Goal: Task Accomplishment & Management: Manage account settings

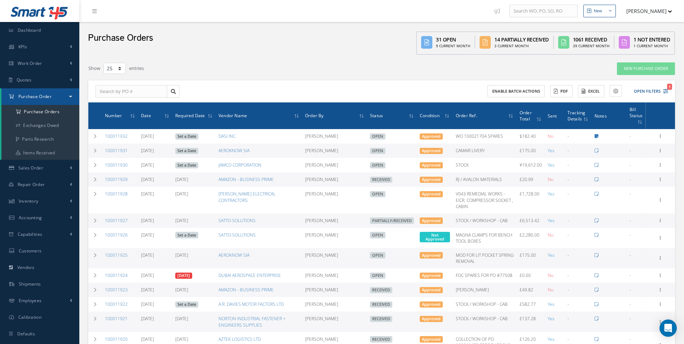
select select "25"
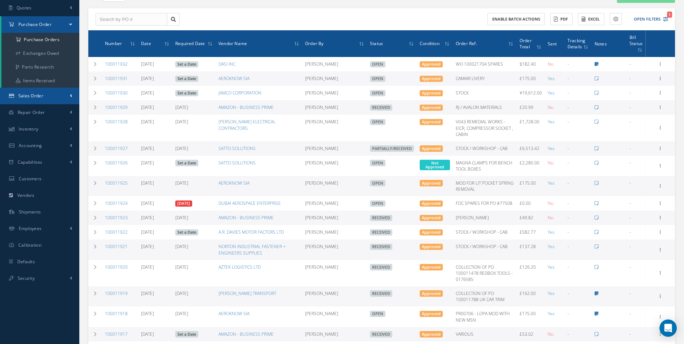
scroll to position [72, 0]
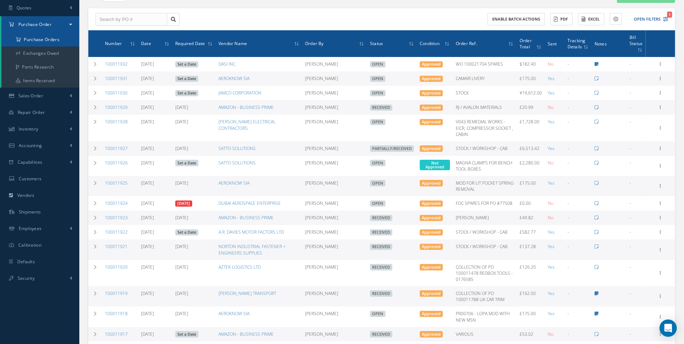
click at [54, 41] on a=1&status_id=2&status_id=3&status_id=5&collapsedFilters"] "Purchase Orders" at bounding box center [40, 40] width 78 height 14
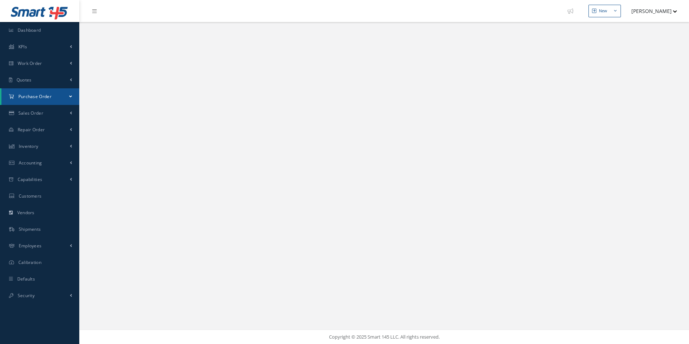
select select "25"
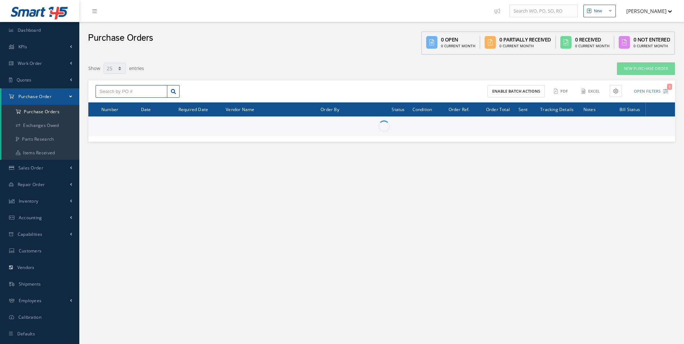
click at [128, 88] on input "text" at bounding box center [132, 91] width 72 height 13
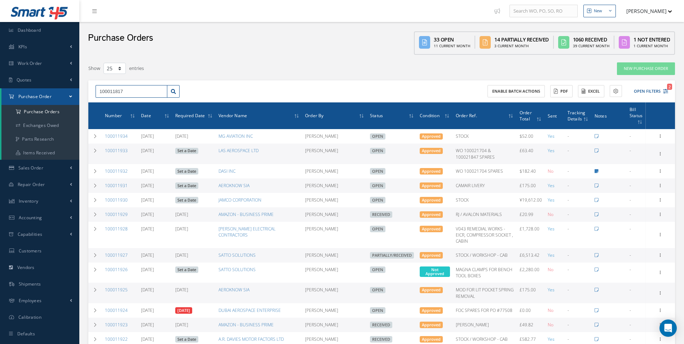
type input "100011817"
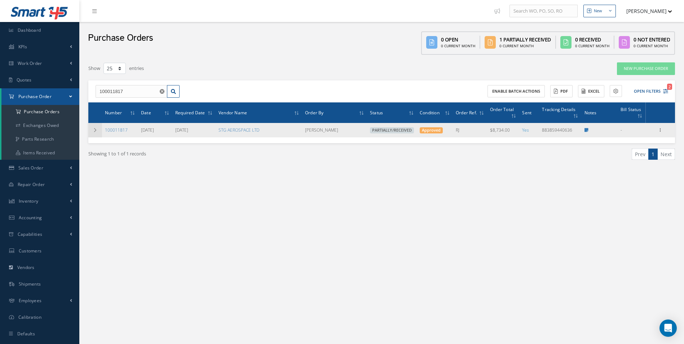
click at [96, 129] on icon at bounding box center [95, 130] width 5 height 4
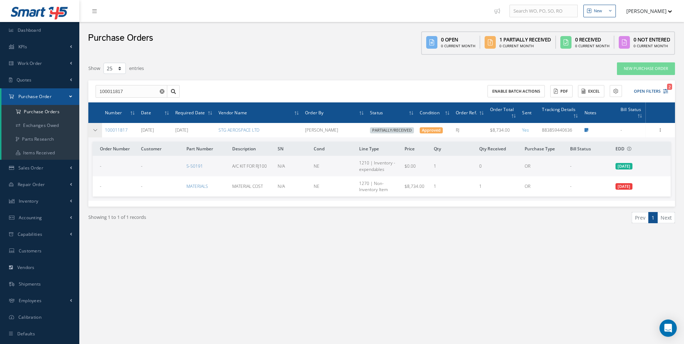
click at [94, 129] on icon at bounding box center [95, 130] width 5 height 4
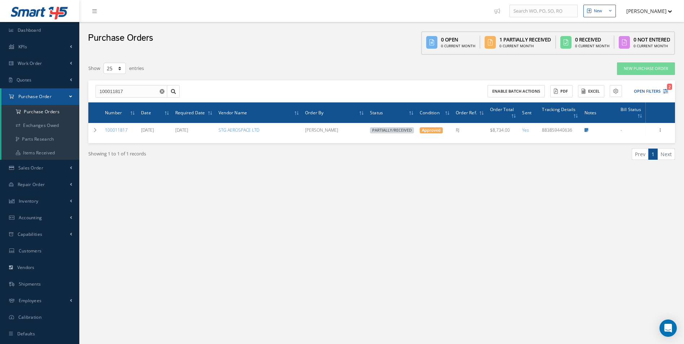
click at [160, 89] on icon "Reset" at bounding box center [162, 91] width 5 height 5
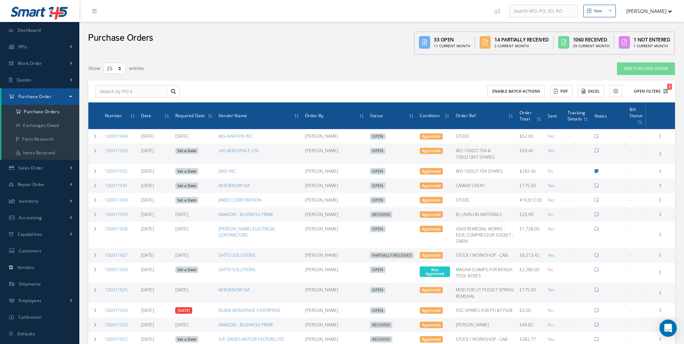
click at [647, 92] on button "Open Filters 1" at bounding box center [647, 91] width 41 height 12
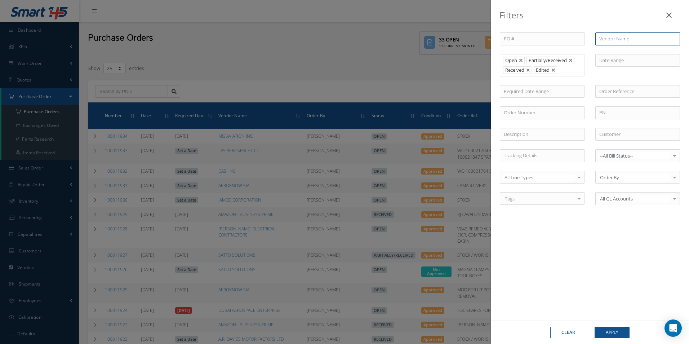
click at [619, 43] on input "text" at bounding box center [638, 38] width 85 height 13
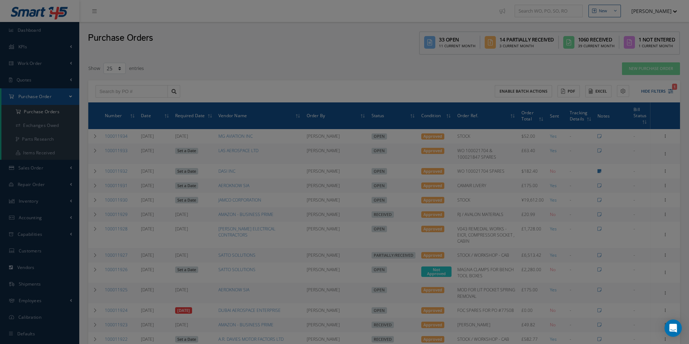
click at [650, 96] on input "text" at bounding box center [638, 91] width 85 height 13
click at [589, 233] on div "PO # Vendor Name f Open Partially/Received Received Canceled Edited Open Partia…" at bounding box center [590, 173] width 198 height 310
click at [648, 82] on div "PO # Vendor Name f Open Partially/Received Received Canceled Edited Open Partia…" at bounding box center [590, 122] width 191 height 181
click at [390, 196] on div "Filters PO # Vendor Name f Open Partially/Received Received Canceled Edited Ope…" at bounding box center [344, 172] width 689 height 344
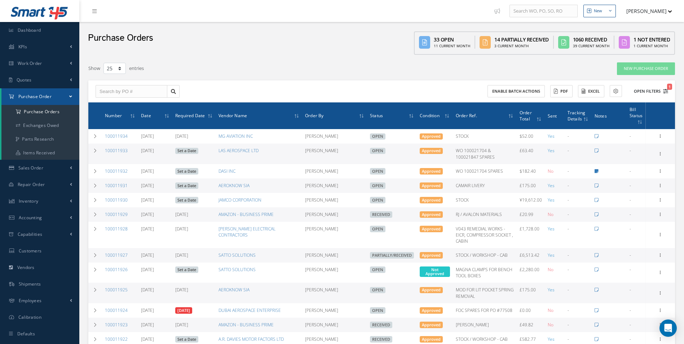
click at [659, 92] on button "Open Filters 1" at bounding box center [647, 91] width 41 height 12
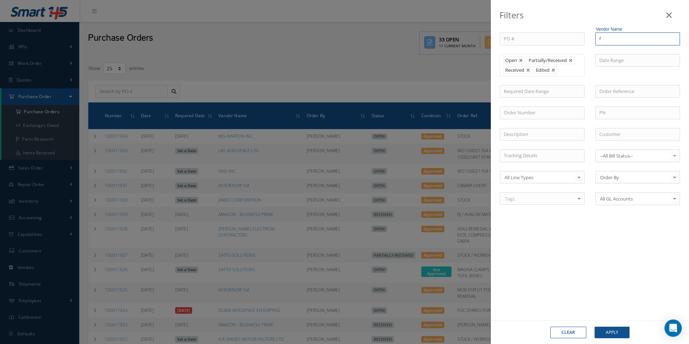
click at [614, 40] on input "f" at bounding box center [638, 38] width 85 height 13
type input "f"
click at [570, 327] on button "Clear" at bounding box center [568, 333] width 36 height 12
type input "All Status"
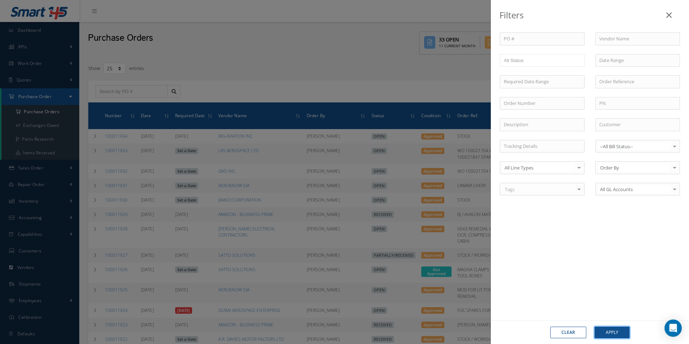
click at [612, 331] on button "Apply" at bounding box center [612, 333] width 35 height 12
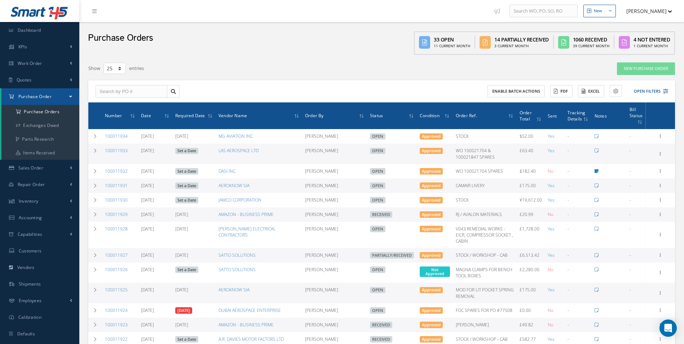
drag, startPoint x: 114, startPoint y: 83, endPoint x: 116, endPoint y: 95, distance: 12.1
click at [116, 87] on div "Enable batch actions ACTIONS Receive Payments Select Customer Cabinair Services…" at bounding box center [381, 91] width 587 height 22
click at [117, 95] on input "text" at bounding box center [132, 91] width 72 height 13
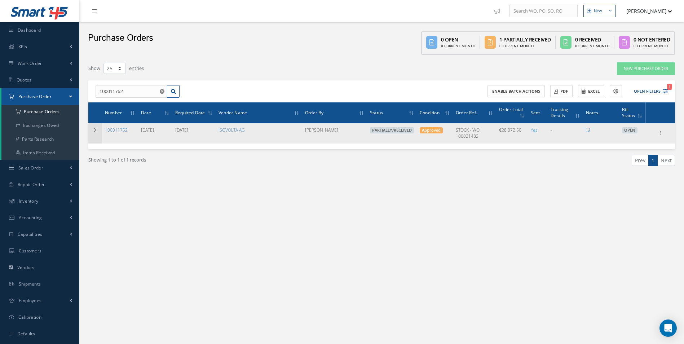
click at [96, 132] on icon at bounding box center [95, 130] width 5 height 4
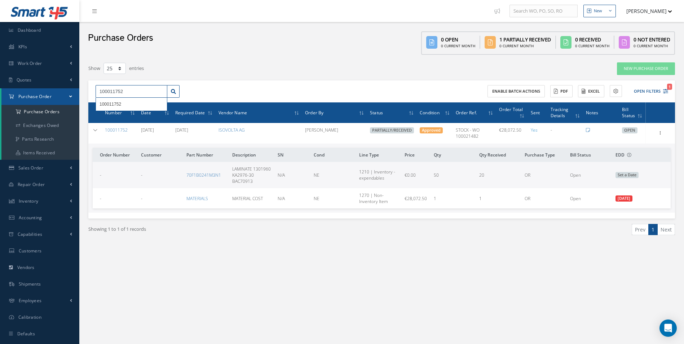
drag, startPoint x: 137, startPoint y: 92, endPoint x: 0, endPoint y: 90, distance: 137.3
click at [0, 92] on html "Smart 145 Dashboard KPIs Work Order Accounting Work Order Work Order Work Order…" at bounding box center [342, 172] width 684 height 344
type input "100011910"
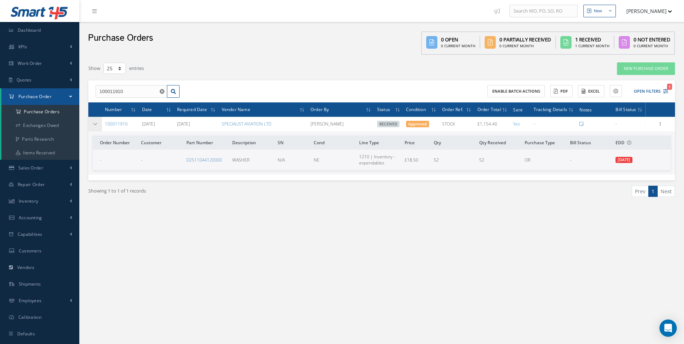
click at [95, 122] on icon at bounding box center [95, 124] width 5 height 4
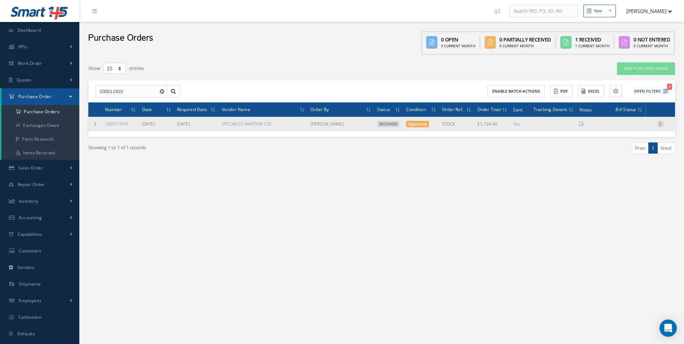
click at [658, 125] on icon at bounding box center [660, 123] width 7 height 6
click at [638, 154] on link "Create Bill" at bounding box center [627, 156] width 57 height 9
type input "192.40"
type input "0.00"
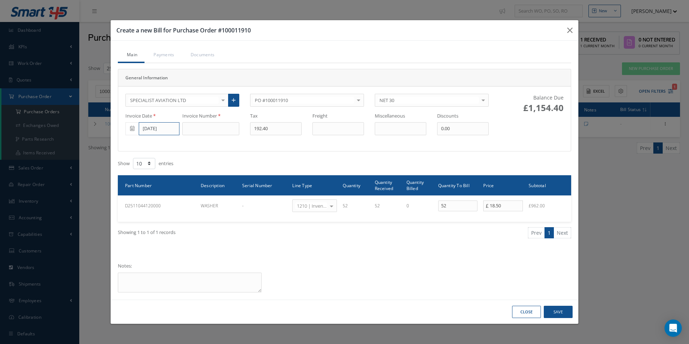
click at [161, 128] on input "[DATE]" at bounding box center [159, 128] width 41 height 13
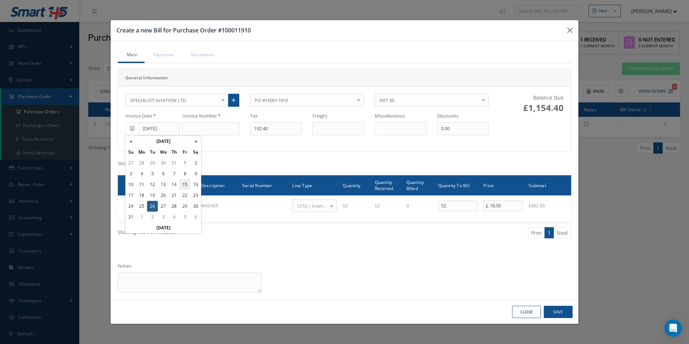
click at [187, 185] on td "15" at bounding box center [185, 184] width 11 height 11
type input "[DATE]"
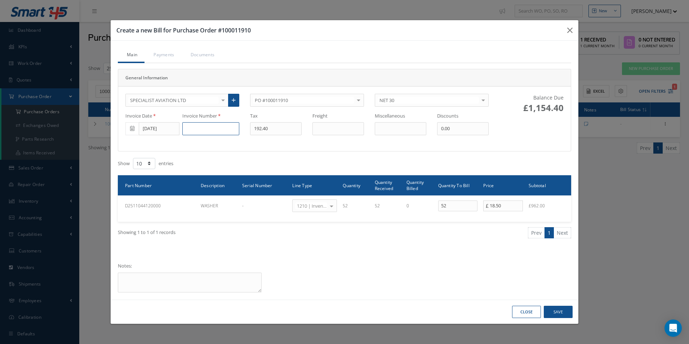
click at [204, 127] on input at bounding box center [210, 128] width 57 height 13
type input "046839"
click at [567, 312] on button "Save" at bounding box center [558, 312] width 29 height 13
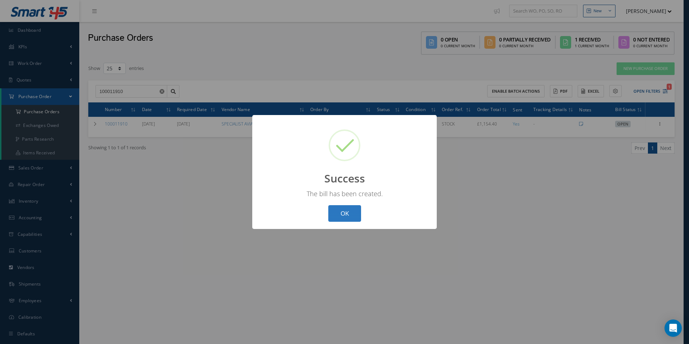
click at [344, 213] on button "OK" at bounding box center [344, 213] width 33 height 17
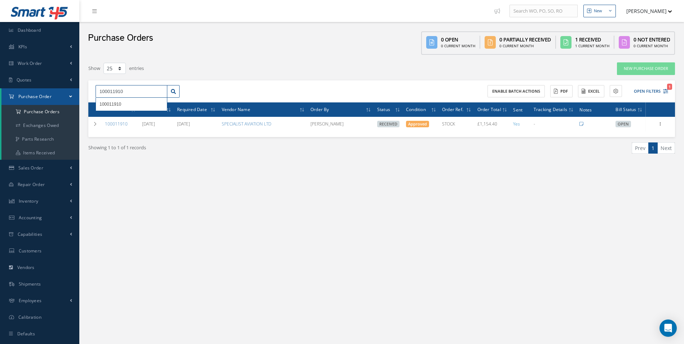
drag, startPoint x: 135, startPoint y: 91, endPoint x: 26, endPoint y: 88, distance: 108.9
click at [50, 91] on div "Smart 145 Dashboard KPIs Work Order Accounting Work Order Work Order Work Order…" at bounding box center [342, 179] width 684 height 359
drag, startPoint x: 159, startPoint y: 92, endPoint x: 206, endPoint y: 92, distance: 46.9
click at [159, 92] on input "100011910" at bounding box center [132, 91] width 72 height 13
click at [220, 92] on div "100011910 100011910" at bounding box center [165, 91] width 144 height 13
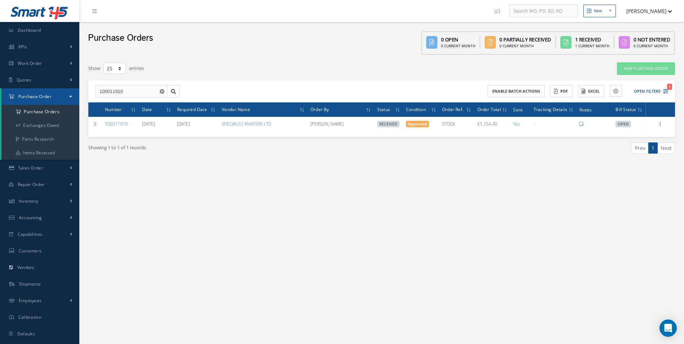
click at [161, 90] on use "Reset" at bounding box center [162, 91] width 5 height 5
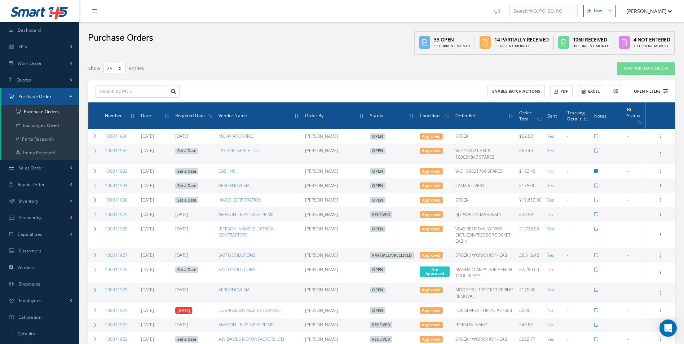
click at [647, 92] on button "Open Filters" at bounding box center [647, 91] width 41 height 12
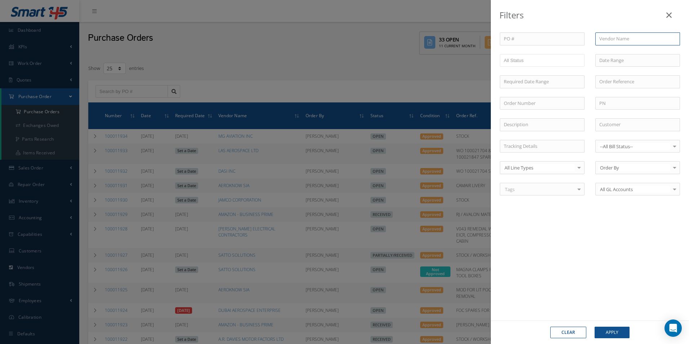
click at [613, 37] on input "text" at bounding box center [638, 38] width 85 height 13
click at [616, 56] on div "UK CAR TRIM LTD" at bounding box center [638, 51] width 84 height 13
type input "UK CAR TRIM LTD"
click at [615, 332] on button "Apply" at bounding box center [612, 333] width 35 height 12
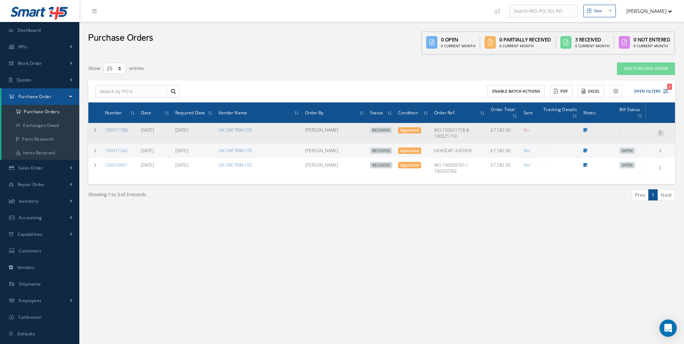
click at [661, 132] on icon at bounding box center [660, 132] width 7 height 6
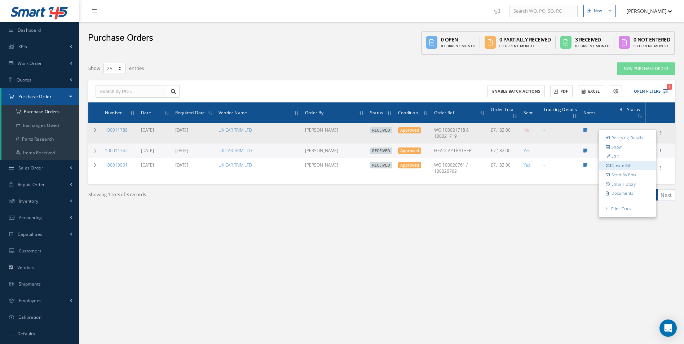
click at [630, 165] on link "Create Bill" at bounding box center [627, 165] width 57 height 9
type input "0.00"
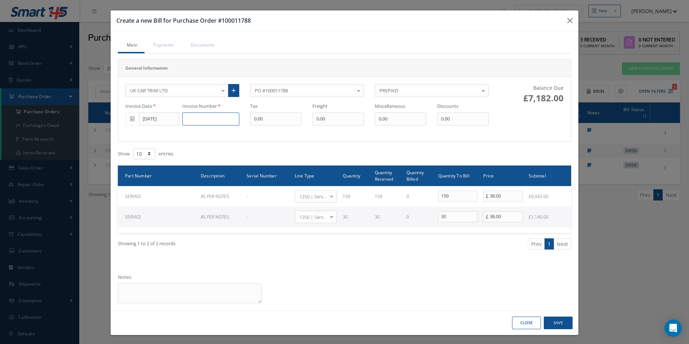
drag, startPoint x: 201, startPoint y: 119, endPoint x: 199, endPoint y: 113, distance: 6.7
click at [201, 119] on input at bounding box center [210, 118] width 57 height 13
type input "136"
click at [561, 322] on button "Save" at bounding box center [558, 323] width 29 height 13
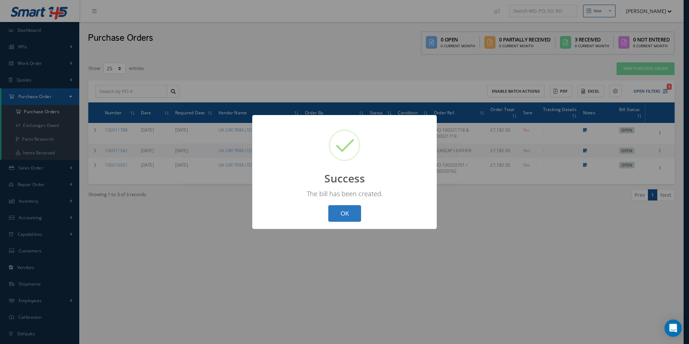
click at [345, 216] on button "OK" at bounding box center [344, 213] width 33 height 17
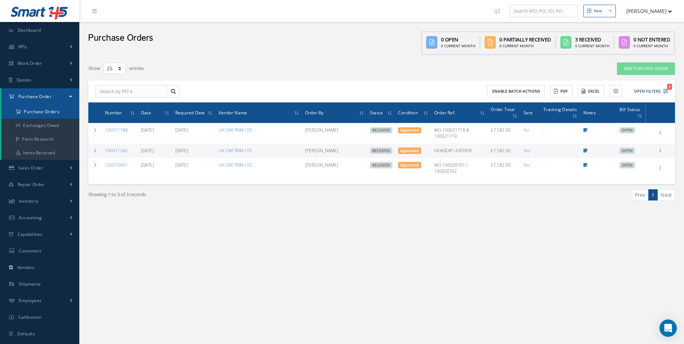
click at [45, 111] on a=1&status_id=2&status_id=3&status_id=5&collapsedFilters"] "Purchase Orders" at bounding box center [40, 112] width 78 height 14
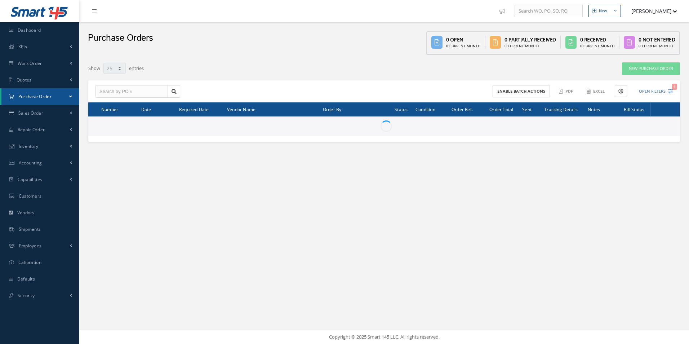
select select "25"
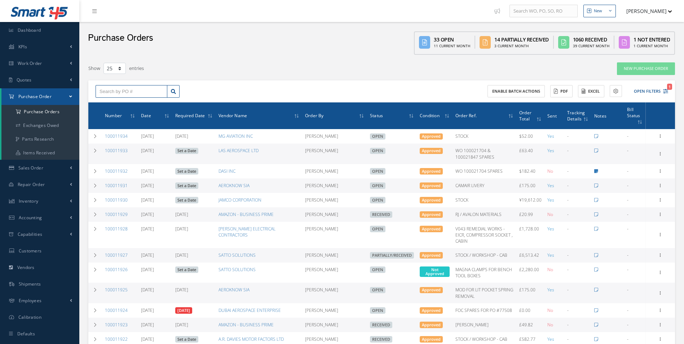
click at [127, 90] on input "text" at bounding box center [132, 91] width 72 height 13
type input "100011868"
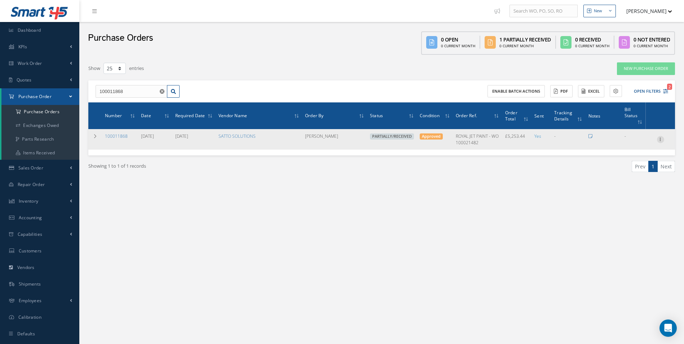
click at [661, 140] on icon at bounding box center [660, 139] width 7 height 6
click at [635, 171] on link "Create Bill" at bounding box center [627, 171] width 57 height 9
type input "875.57"
type input "0.00"
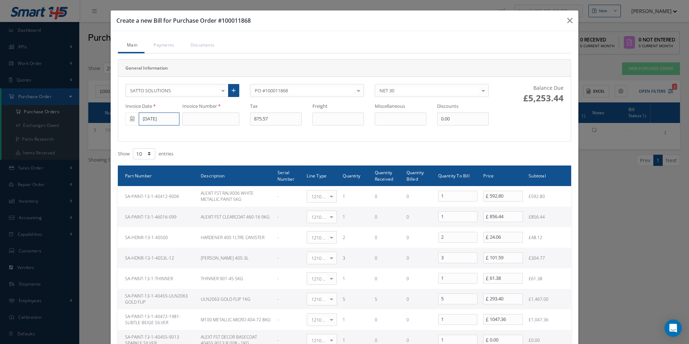
click at [161, 121] on input "[DATE]" at bounding box center [159, 118] width 41 height 13
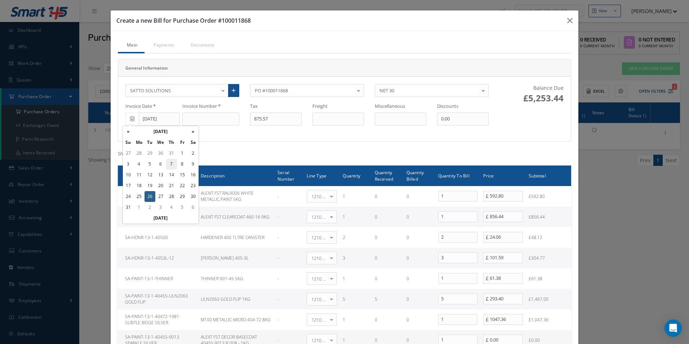
click at [174, 163] on td "7" at bounding box center [171, 164] width 11 height 11
type input "[DATE]"
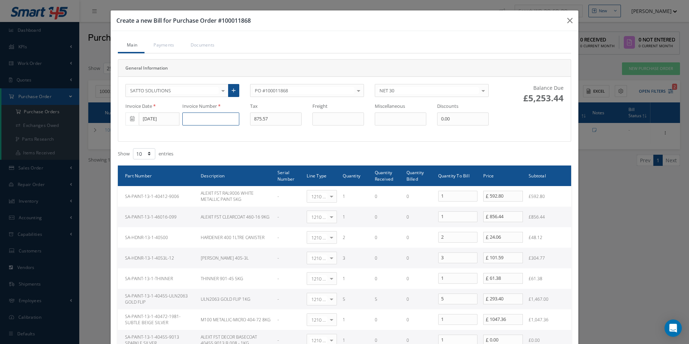
click at [205, 118] on input at bounding box center [210, 118] width 57 height 13
type input "500001963"
type input "293.40"
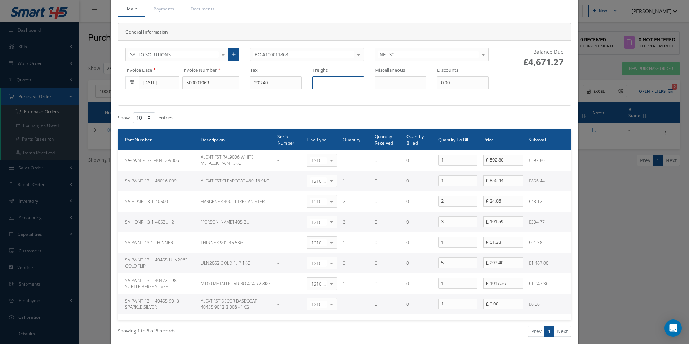
scroll to position [72, 0]
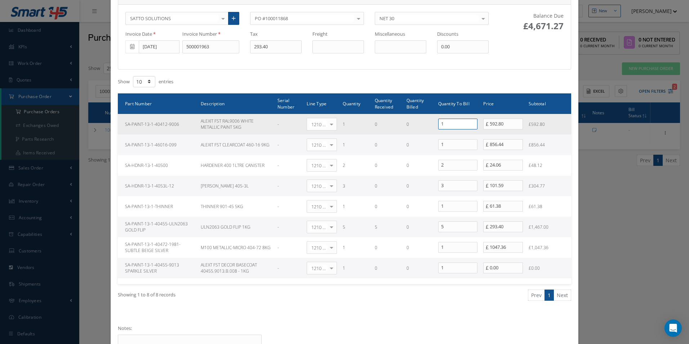
click at [356, 126] on tr "SA-PAINT-13-1-40412-9006 ALEXIT FST RAL9006 WHITE METALLIC PAINT 5KG - 1210 | I…" at bounding box center [344, 124] width 453 height 21
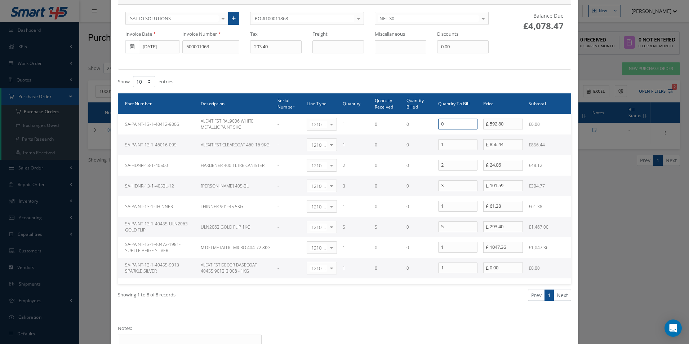
type input "0"
drag, startPoint x: 444, startPoint y: 149, endPoint x: 417, endPoint y: 149, distance: 27.4
click at [417, 149] on tr "SA-PAINT-13-1-46016-099 ALEXIT FST CLEARCOAT 460-16 9KG - 1210 | Inventory - ex…" at bounding box center [344, 144] width 453 height 21
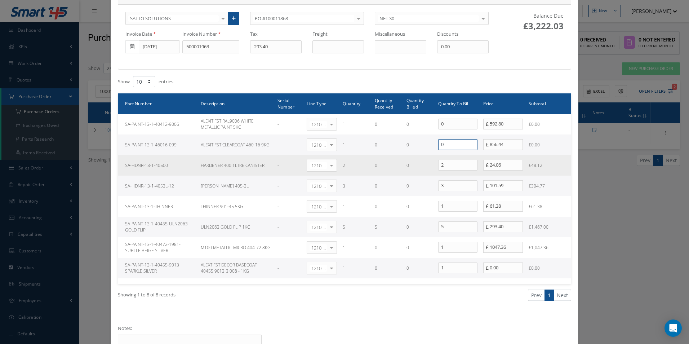
type input "0"
drag, startPoint x: 452, startPoint y: 167, endPoint x: 415, endPoint y: 166, distance: 36.4
click at [415, 166] on tr "SA-HDNR-13-1-40500 HARDENER 400 1LTRE CANISTER - 1210 | Inventory - expendables…" at bounding box center [344, 165] width 453 height 21
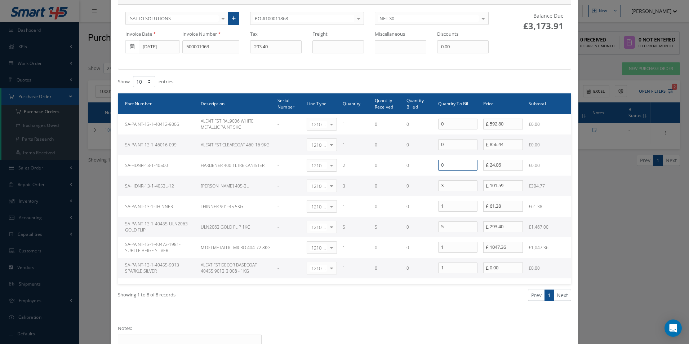
type input "0"
drag, startPoint x: 446, startPoint y: 186, endPoint x: 403, endPoint y: 185, distance: 42.6
click at [402, 185] on tr "SA-HDNR-13-1-4053L-12 [PERSON_NAME] 405-3L - 1210 | Inventory - expendables Sel…" at bounding box center [344, 186] width 453 height 21
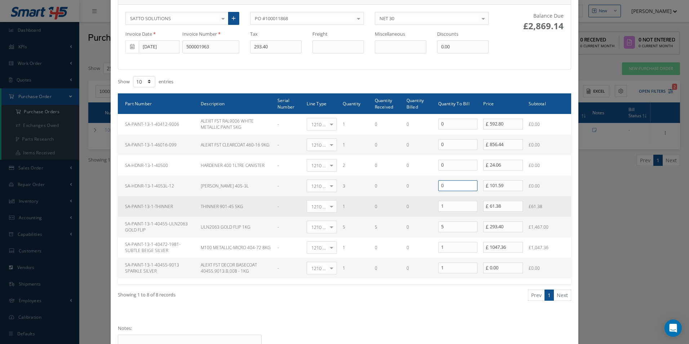
type input "0"
drag, startPoint x: 452, startPoint y: 205, endPoint x: 428, endPoint y: 205, distance: 24.2
click at [428, 205] on tr "SA-PAINT-13-1-THINNER THINNER 901-45 5KG - 1210 | Inventory - expendables Selec…" at bounding box center [344, 206] width 453 height 21
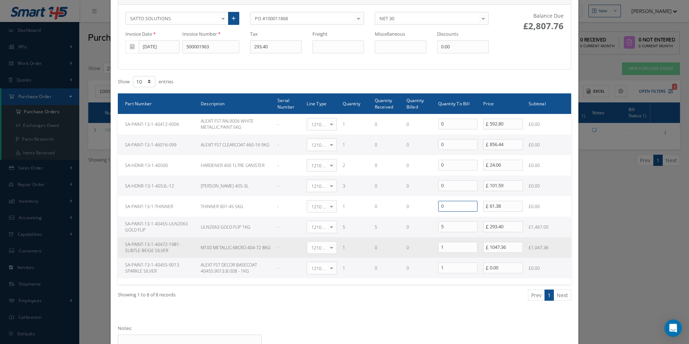
type input "0"
drag, startPoint x: 446, startPoint y: 249, endPoint x: 421, endPoint y: 248, distance: 24.5
click at [422, 248] on tr "SA-PAINT-13-1-40472-1981-SUBTLE BEIGE SILVER M100 METALLIC-MICRO 404-72 8KG - 1…" at bounding box center [344, 247] width 453 height 21
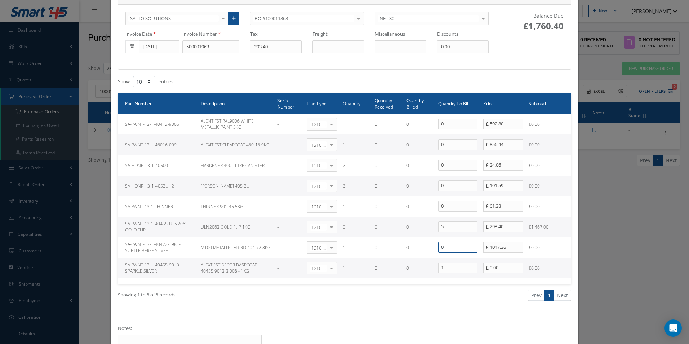
type input "0"
drag, startPoint x: 446, startPoint y: 271, endPoint x: 416, endPoint y: 269, distance: 30.7
click at [416, 269] on tr "SA-PAINT-13-1-40455-9013 SPARKLE SILVER ALEXT FST DECOR BASECOAT 40455.9013.B.0…" at bounding box center [344, 268] width 453 height 21
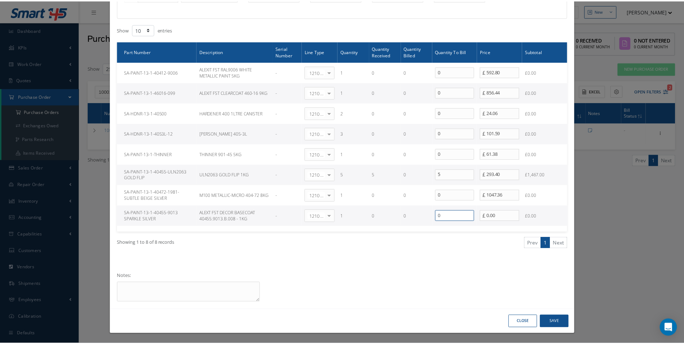
scroll to position [125, 0]
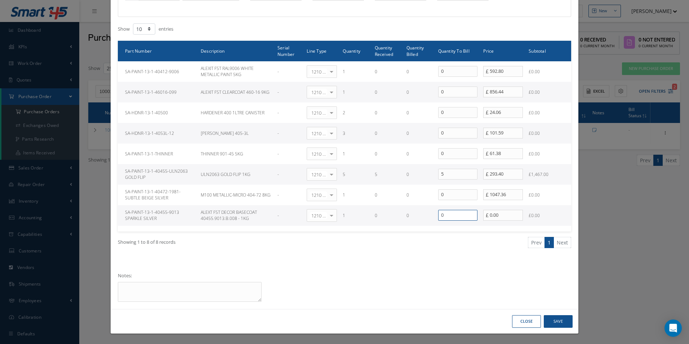
type input "0"
click at [559, 320] on button "Save" at bounding box center [558, 321] width 29 height 13
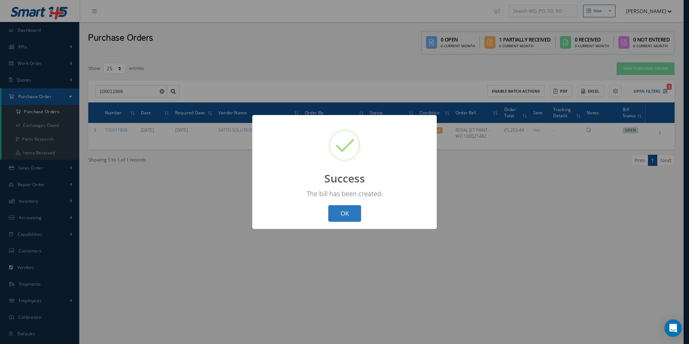
click at [343, 214] on button "OK" at bounding box center [344, 213] width 33 height 17
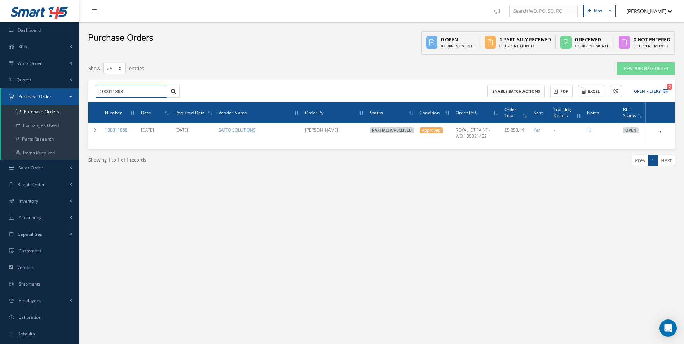
drag, startPoint x: 140, startPoint y: 89, endPoint x: 59, endPoint y: 89, distance: 80.7
click at [59, 89] on div "Smart 145 Dashboard KPIs Work Order Accounting Work Order Work Order Work Order…" at bounding box center [342, 179] width 684 height 359
type input "100011888"
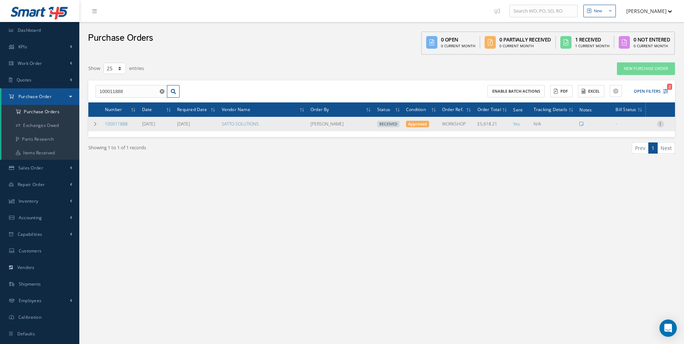
click at [661, 122] on icon at bounding box center [660, 123] width 7 height 6
click at [627, 156] on link "Create Bill" at bounding box center [627, 156] width 57 height 9
type input "936.37"
type input "0.00"
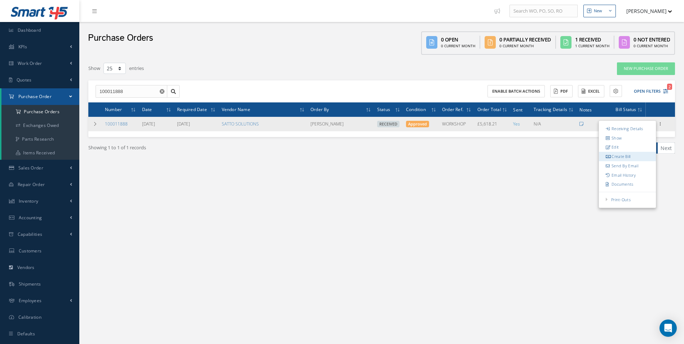
type input "0.00"
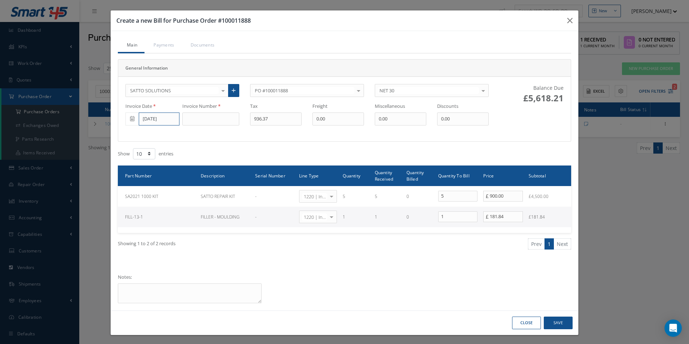
click at [150, 121] on input "[DATE]" at bounding box center [159, 118] width 41 height 13
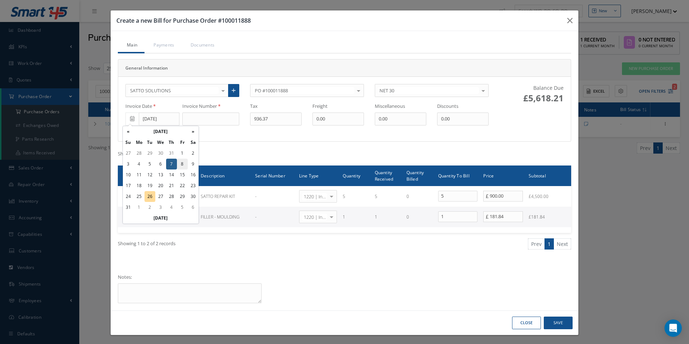
click at [180, 162] on td "8" at bounding box center [182, 164] width 11 height 11
type input "[DATE]"
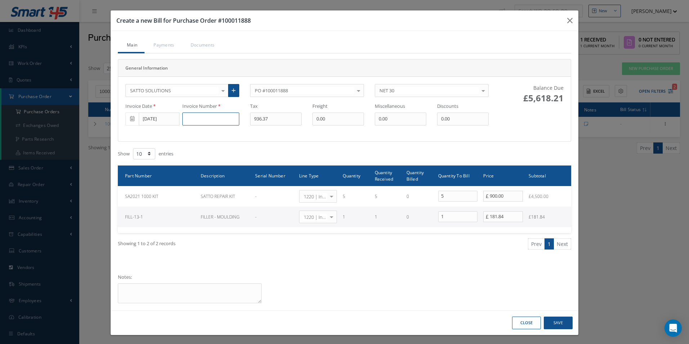
click at [196, 121] on input at bounding box center [210, 118] width 57 height 13
type input "500001966"
click at [565, 323] on button "Save" at bounding box center [558, 323] width 29 height 13
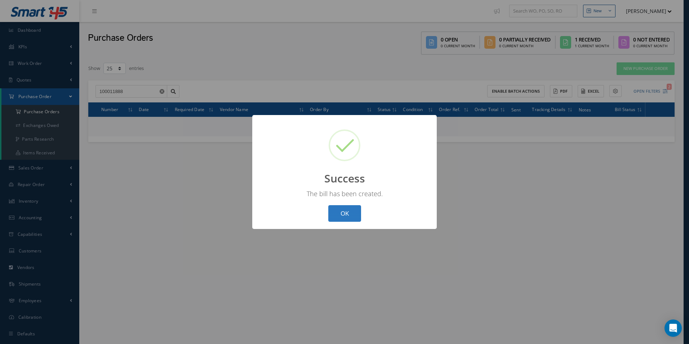
click at [341, 215] on button "OK" at bounding box center [344, 213] width 33 height 17
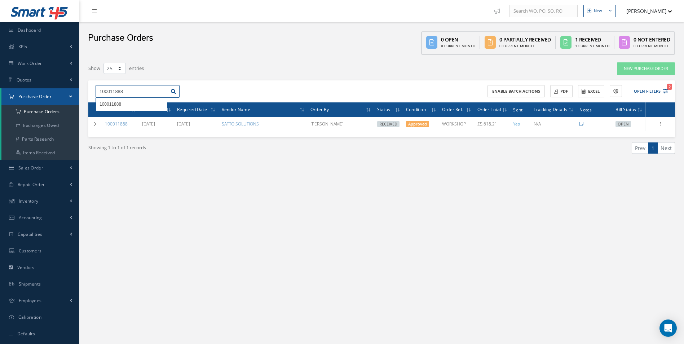
drag, startPoint x: 140, startPoint y: 93, endPoint x: -1, endPoint y: 77, distance: 142.2
click at [0, 77] on html "Smart 145 Dashboard KPIs Work Order Accounting Work Order Work Order Work Order…" at bounding box center [342, 172] width 684 height 344
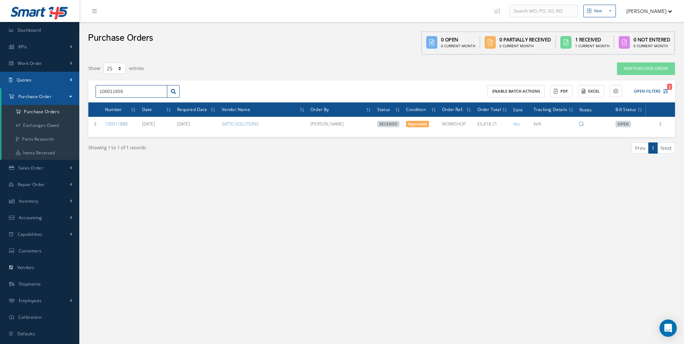
type input "100011659"
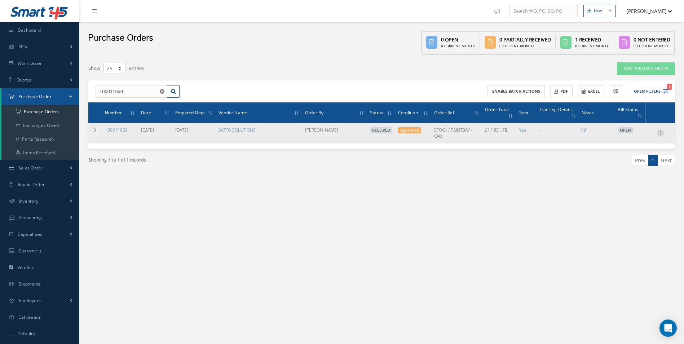
click at [662, 132] on icon at bounding box center [660, 132] width 7 height 6
click at [630, 163] on link "Create Bill" at bounding box center [627, 165] width 57 height 9
type input "1988.63"
type input "0.00"
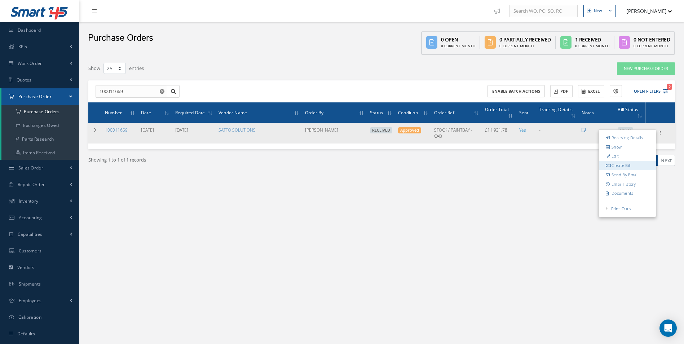
type input "0.00"
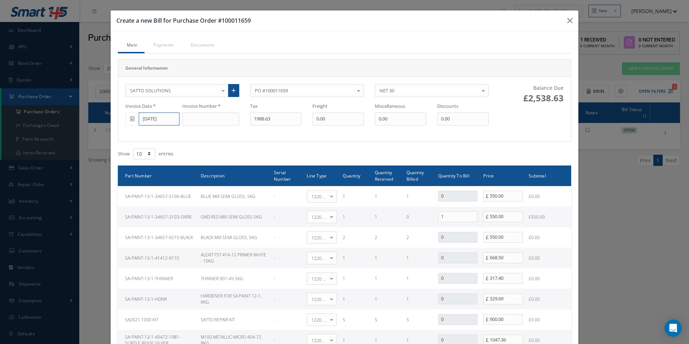
click at [157, 119] on input "[DATE]" at bounding box center [159, 118] width 41 height 13
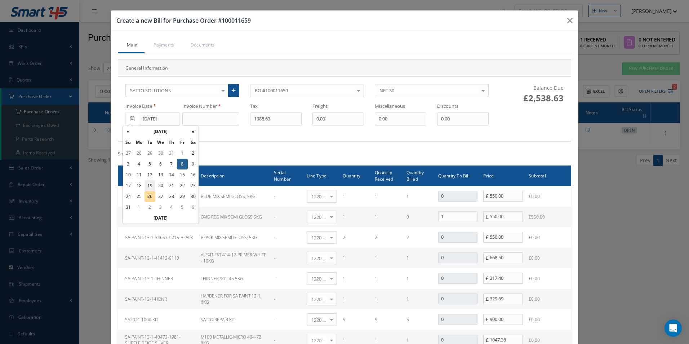
click at [153, 184] on td "19" at bounding box center [150, 185] width 11 height 11
type input "[DATE]"
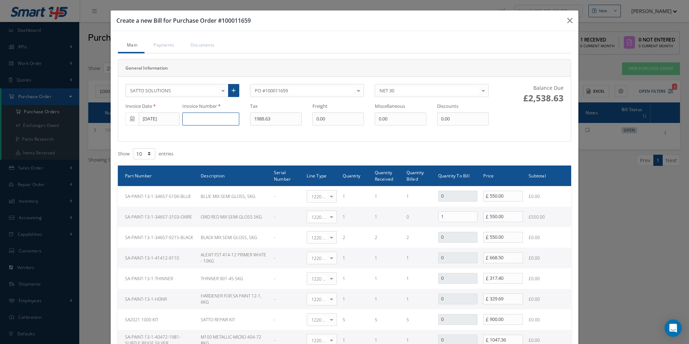
click at [201, 120] on input at bounding box center [210, 118] width 57 height 13
type input "500001969"
type input "110"
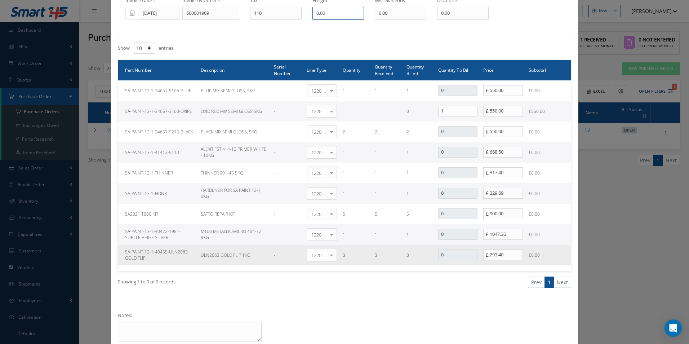
scroll to position [144, 0]
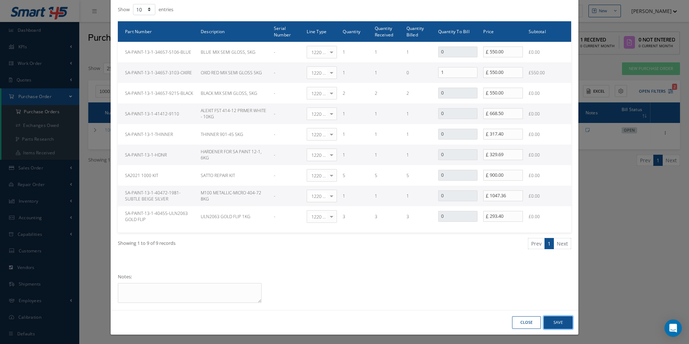
drag, startPoint x: 558, startPoint y: 322, endPoint x: 566, endPoint y: 320, distance: 7.8
click at [558, 323] on button "Save" at bounding box center [558, 322] width 29 height 13
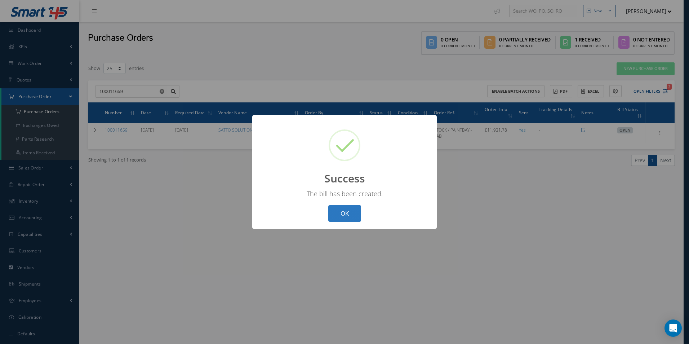
click at [351, 215] on button "OK" at bounding box center [344, 213] width 33 height 17
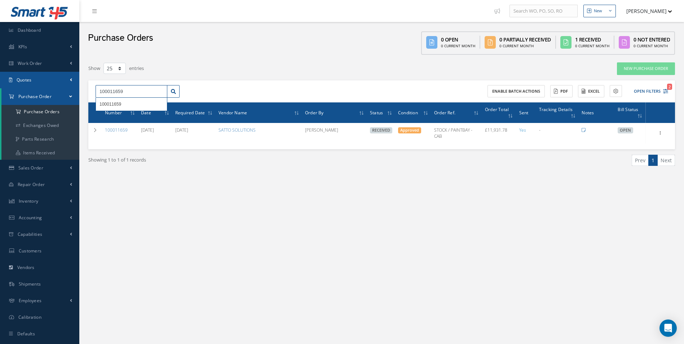
drag, startPoint x: 133, startPoint y: 91, endPoint x: 0, endPoint y: 87, distance: 133.1
click at [0, 89] on html "Smart 145 Dashboard KPIs Work Order Accounting Work Order Work Order Work Order…" at bounding box center [342, 172] width 684 height 344
type input "100011858"
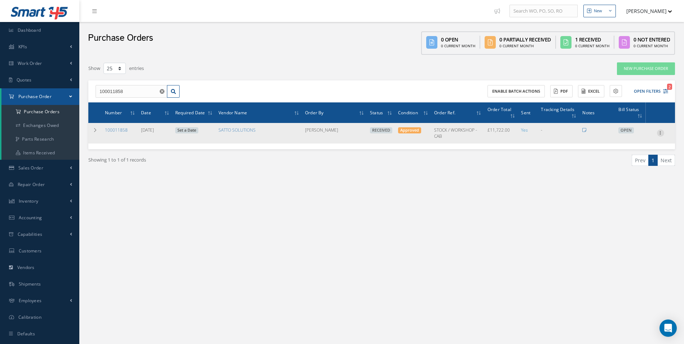
click at [661, 130] on icon at bounding box center [660, 132] width 7 height 6
click at [630, 165] on link "Create Bill" at bounding box center [627, 165] width 57 height 9
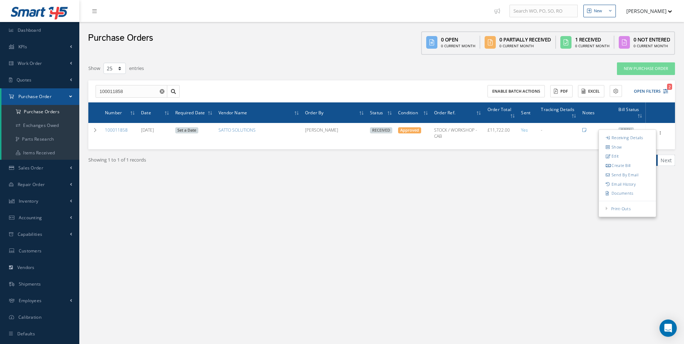
type input "1953.67"
type input "0.00"
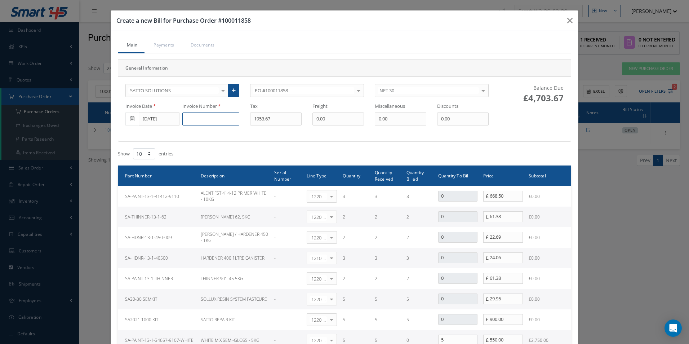
click at [215, 120] on input at bounding box center [210, 118] width 57 height 13
type input "500001970"
type input "550"
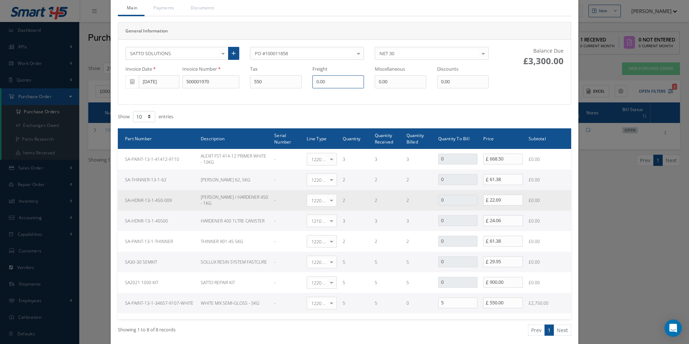
scroll to position [125, 0]
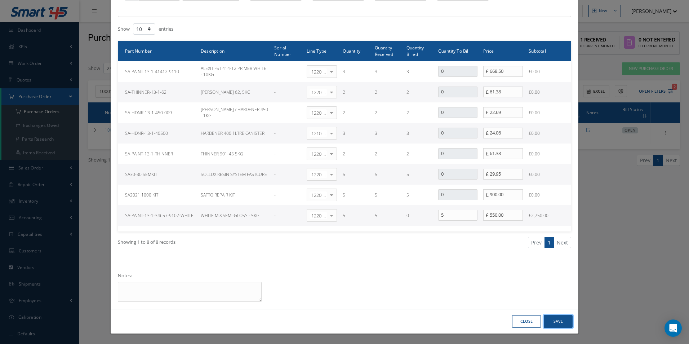
click at [558, 317] on button "Save" at bounding box center [558, 321] width 29 height 13
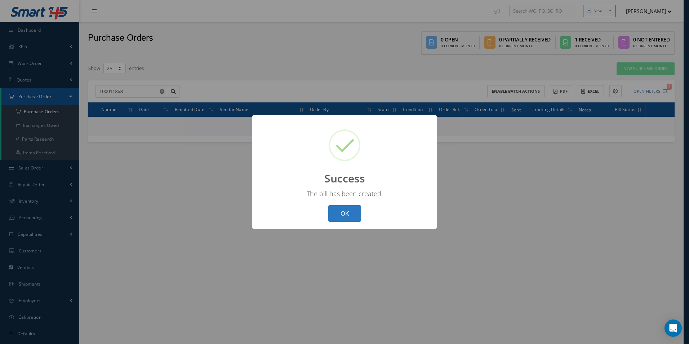
click at [347, 214] on button "OK" at bounding box center [344, 213] width 33 height 17
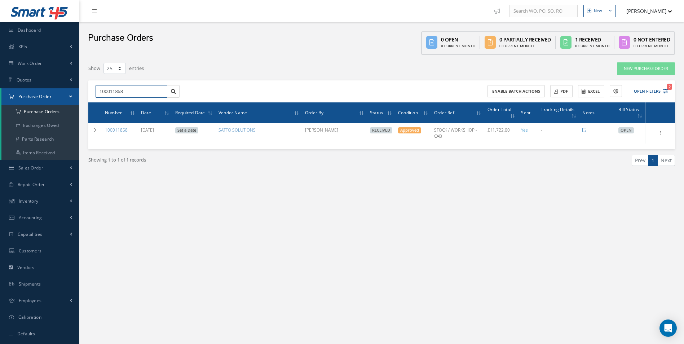
click at [0, 92] on html "Smart 145 Dashboard KPIs Work Order Accounting Work Order Work Order Work Order…" at bounding box center [342, 172] width 684 height 344
type input "100011927"
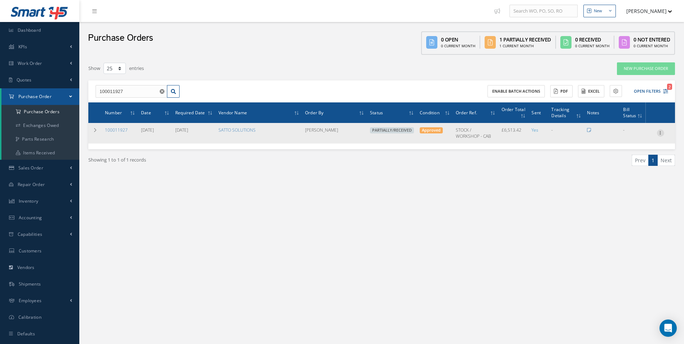
click at [659, 134] on icon at bounding box center [660, 132] width 7 height 6
click at [636, 163] on link "Create Bill" at bounding box center [627, 165] width 57 height 9
type input "1085.57"
type input "0.00"
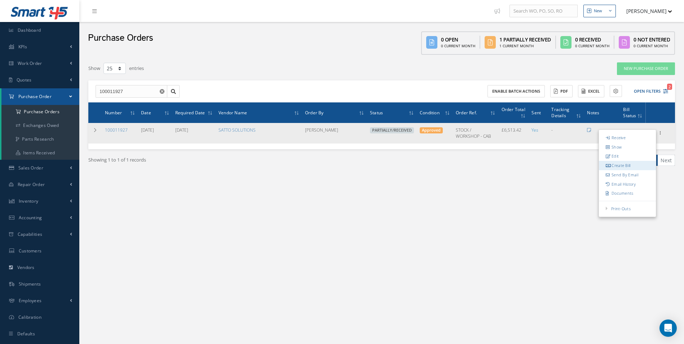
type input "0.00"
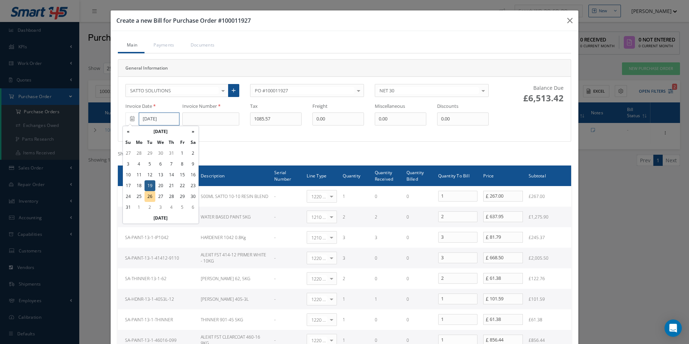
click at [160, 118] on input "[DATE]" at bounding box center [159, 118] width 41 height 13
click at [168, 187] on td "21" at bounding box center [171, 185] width 11 height 11
type input "[DATE]"
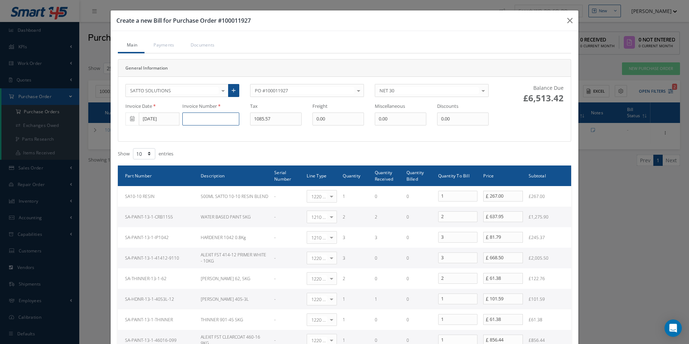
click at [207, 116] on input at bounding box center [210, 118] width 57 height 13
type input "500001971"
type input "390.51"
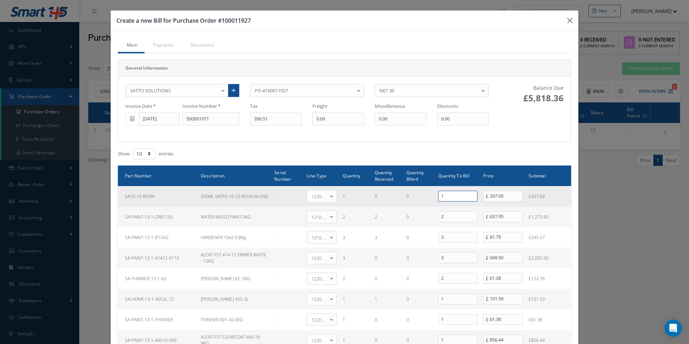
drag, startPoint x: 455, startPoint y: 199, endPoint x: 424, endPoint y: 191, distance: 32.5
click at [424, 191] on tr "SA10-10 RESIN 500ML SATTO 10-10 RESIN BLEND - 1220 | Inventory - chemicals Sele…" at bounding box center [344, 196] width 453 height 21
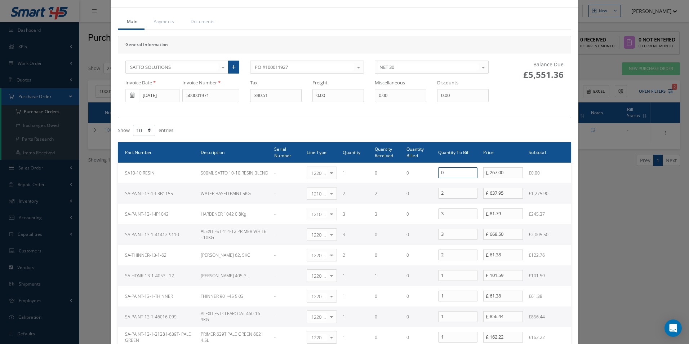
scroll to position [36, 0]
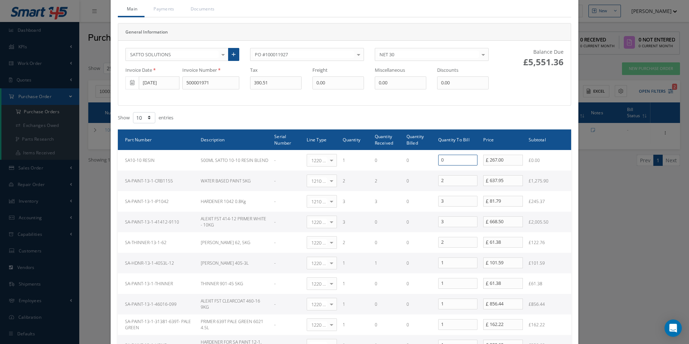
type input "0"
drag, startPoint x: 449, startPoint y: 224, endPoint x: 425, endPoint y: 222, distance: 24.3
click at [425, 222] on tr "SA-PAINT-13-1-41412-9110 ALEXIT FST 414-12 PRIMER WHITE - 10KG - 1220 | Invento…" at bounding box center [344, 222] width 453 height 21
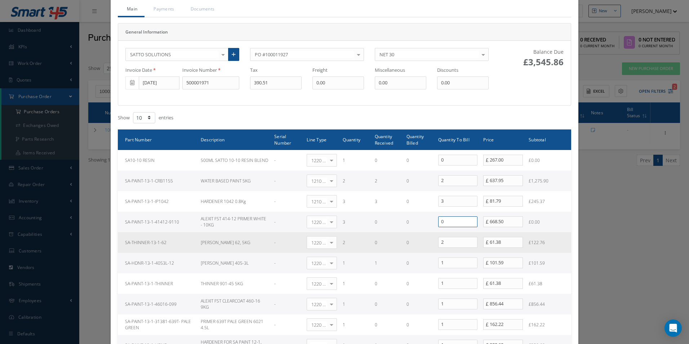
type input "0"
drag, startPoint x: 446, startPoint y: 239, endPoint x: 421, endPoint y: 236, distance: 25.0
click at [421, 236] on tr "SA-THINNER-13-1-62 [PERSON_NAME] 62, 5KG - 1220 | Inventory - chemicals Select …" at bounding box center [344, 242] width 453 height 21
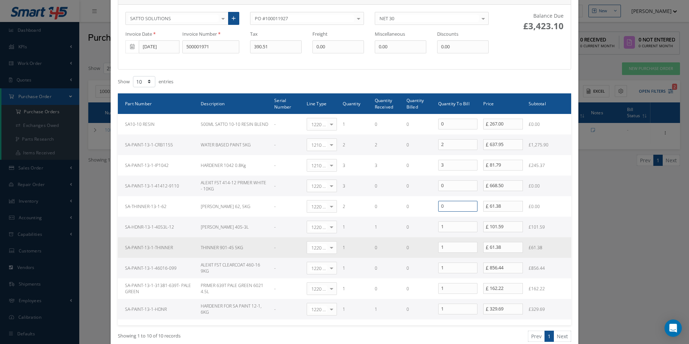
type input "0"
drag, startPoint x: 443, startPoint y: 244, endPoint x: 410, endPoint y: 242, distance: 32.9
click at [410, 242] on tr "SA-PAINT-13-1-THINNER THINNER 901-45 5KG - 1220 | Inventory - chemicals Select …" at bounding box center [344, 247] width 453 height 21
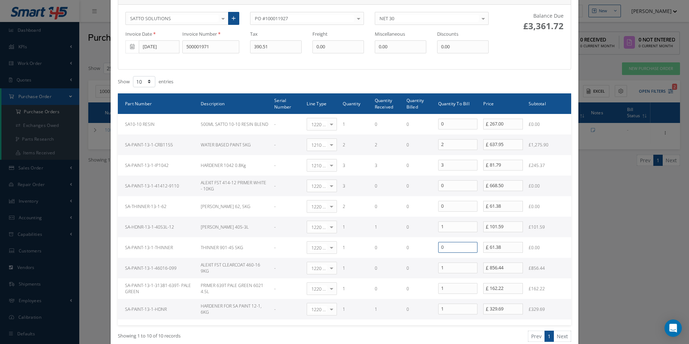
type input "0"
drag, startPoint x: 445, startPoint y: 269, endPoint x: 412, endPoint y: 267, distance: 33.2
click at [412, 267] on tr "SA-PAINT-13-1-46016-099 ALEXIT FST CLEARCOAT 460-16 9KG - 1220 | Inventory - ch…" at bounding box center [344, 268] width 453 height 21
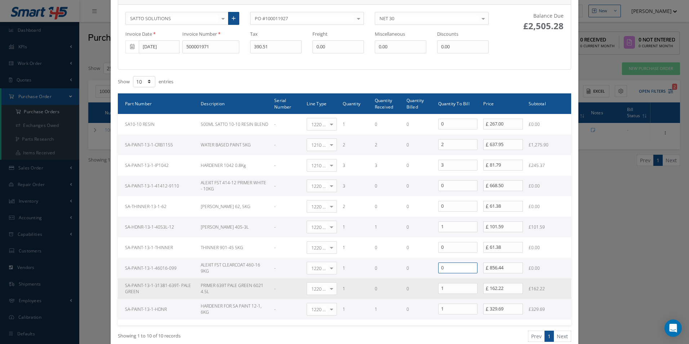
type input "0"
drag, startPoint x: 446, startPoint y: 286, endPoint x: 410, endPoint y: 282, distance: 37.0
click at [410, 282] on tr "SA-PAINT-13-1-31381-639T- PALE GREEN PRIMER 639T PALE GREEN 6021 4.5L - 1220 | …" at bounding box center [344, 288] width 453 height 21
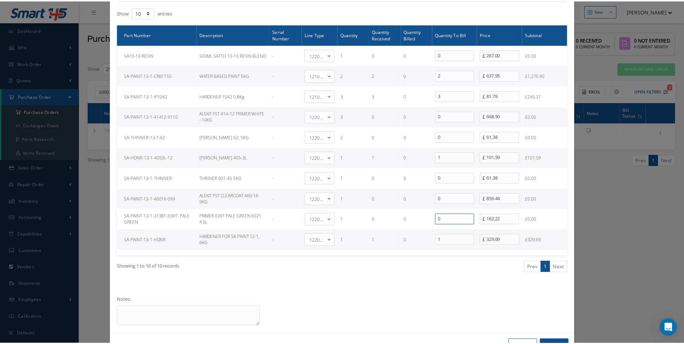
scroll to position [144, 0]
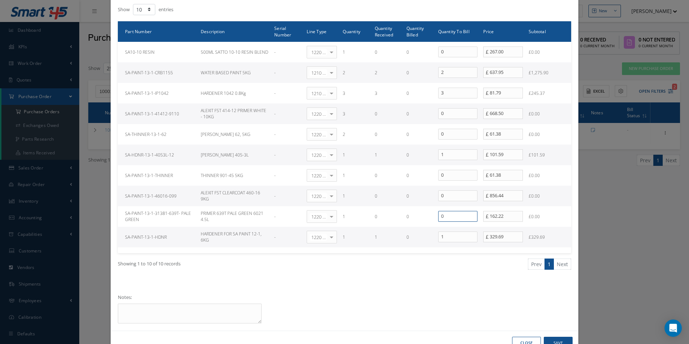
type input "0"
click at [559, 340] on button "Save" at bounding box center [558, 343] width 29 height 13
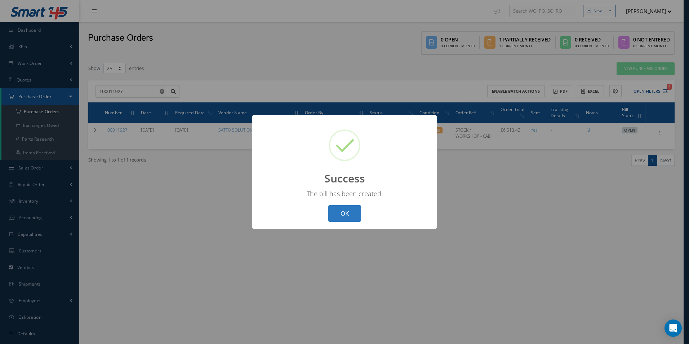
click at [355, 214] on button "OK" at bounding box center [344, 213] width 33 height 17
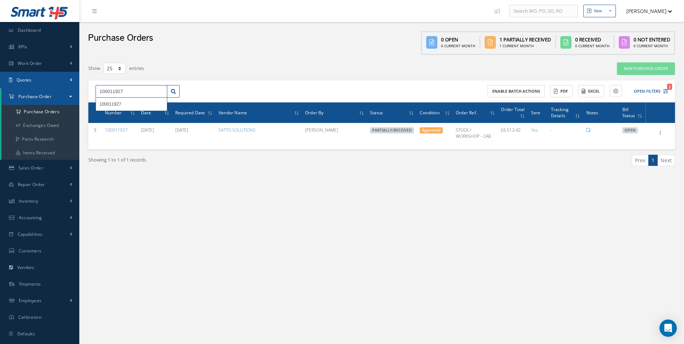
drag, startPoint x: 139, startPoint y: 91, endPoint x: 0, endPoint y: 80, distance: 139.2
click at [0, 81] on html "Smart 145 Dashboard KPIs Work Order Accounting Work Order Work Order Work Order…" at bounding box center [342, 172] width 684 height 344
type input "100011921"
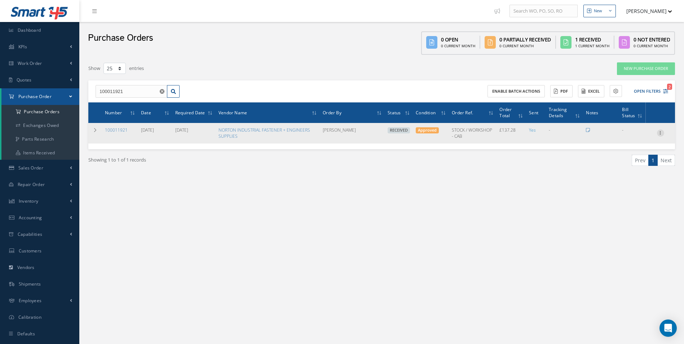
click at [659, 135] on icon at bounding box center [660, 132] width 7 height 6
click at [621, 168] on link "Create Bill" at bounding box center [627, 165] width 57 height 9
type input "22.88"
type input "0.00"
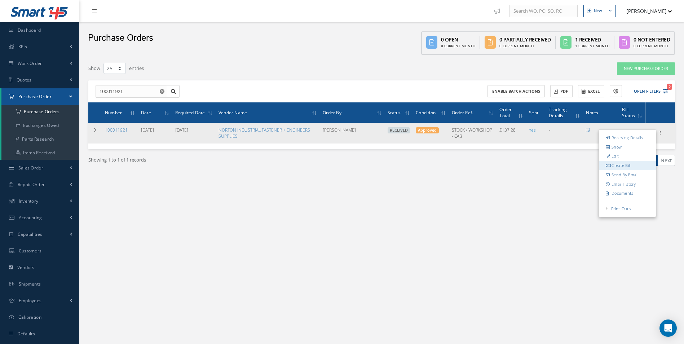
type input "0.00"
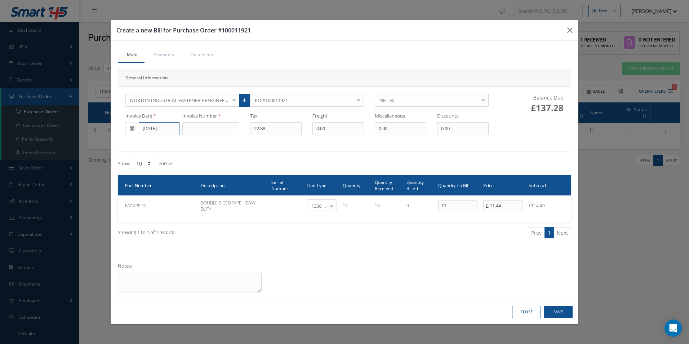
click at [164, 129] on input "[DATE]" at bounding box center [159, 128] width 41 height 13
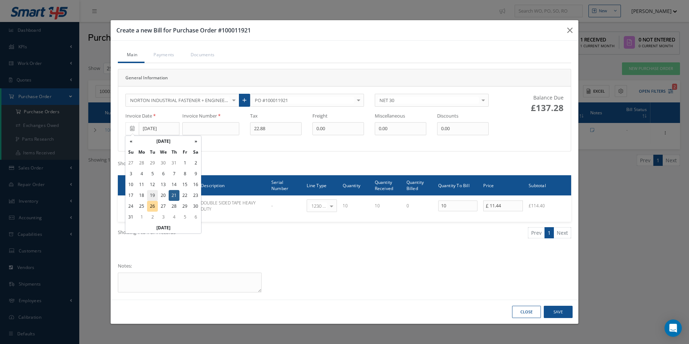
click at [150, 196] on td "19" at bounding box center [152, 195] width 11 height 11
type input "[DATE]"
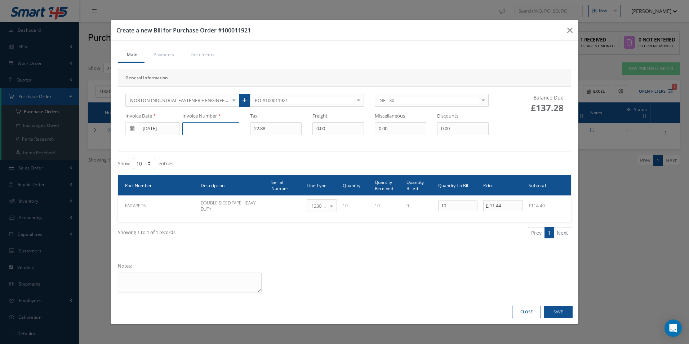
click at [202, 127] on input at bounding box center [210, 128] width 57 height 13
type input "280413"
click at [558, 314] on button "Save" at bounding box center [558, 312] width 29 height 13
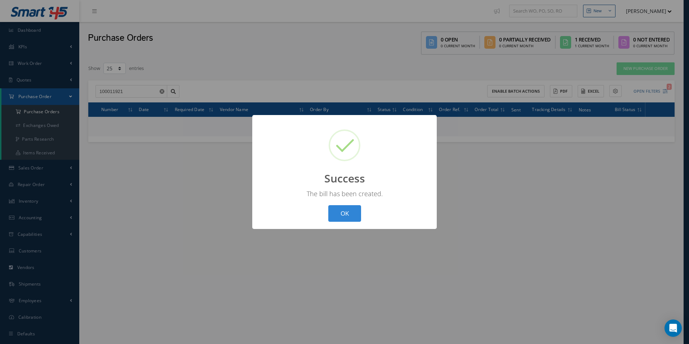
click at [351, 216] on button "OK" at bounding box center [344, 213] width 33 height 17
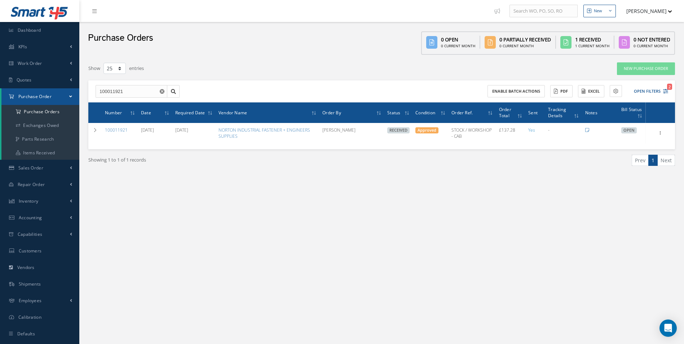
click at [163, 90] on use "Reset" at bounding box center [162, 91] width 5 height 5
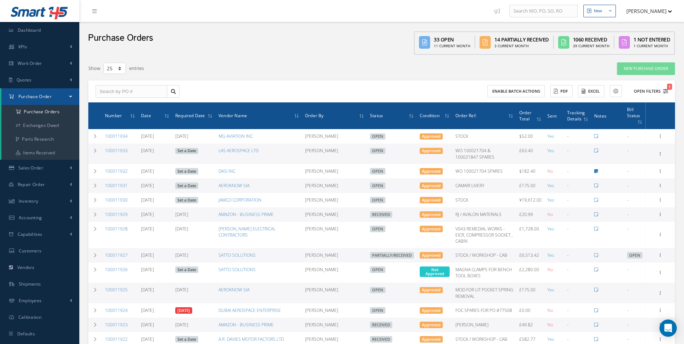
click at [646, 94] on button "Open Filters 1" at bounding box center [647, 91] width 41 height 12
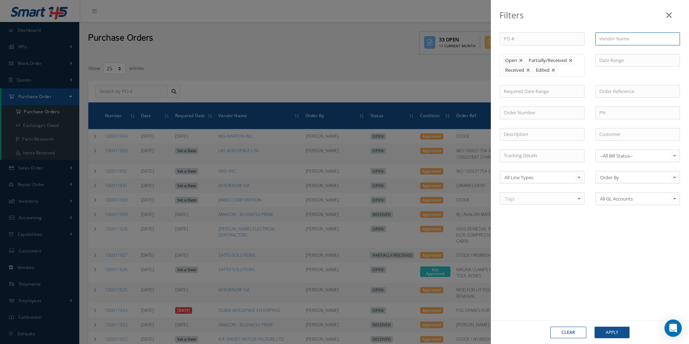
click at [616, 43] on input "text" at bounding box center [638, 38] width 85 height 13
type input "[PERSON_NAME]"
click at [570, 328] on button "Clear" at bounding box center [568, 333] width 36 height 12
type input "All Status"
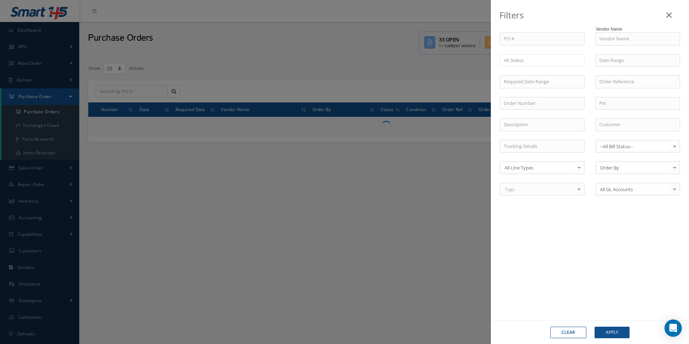
click at [566, 332] on button "Clear" at bounding box center [568, 333] width 36 height 12
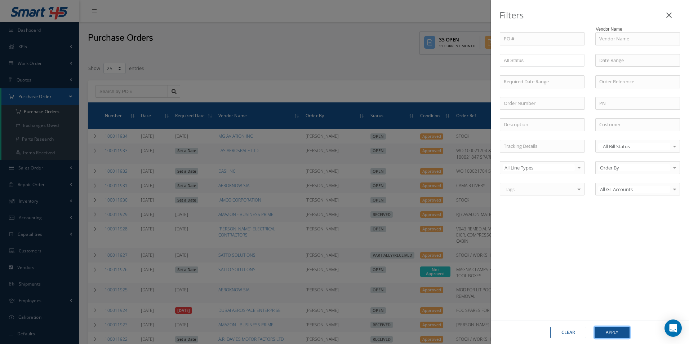
click at [611, 331] on button "Apply" at bounding box center [612, 333] width 35 height 12
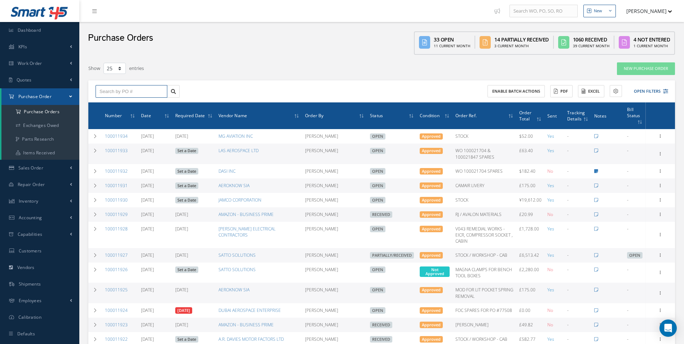
click at [121, 89] on input "text" at bounding box center [132, 91] width 72 height 13
type input "100011898"
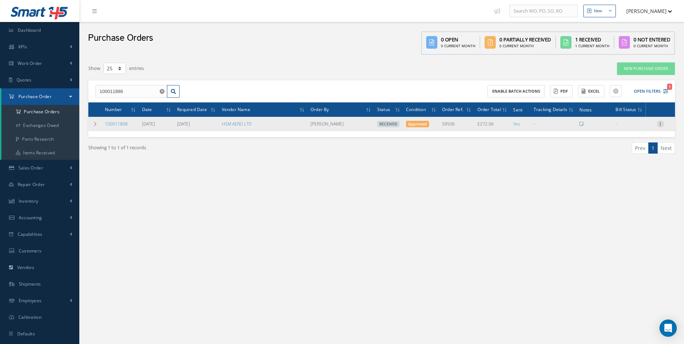
click at [657, 124] on icon at bounding box center [660, 123] width 7 height 6
click at [626, 156] on link "Create Bill" at bounding box center [627, 156] width 57 height 9
type input "0.00"
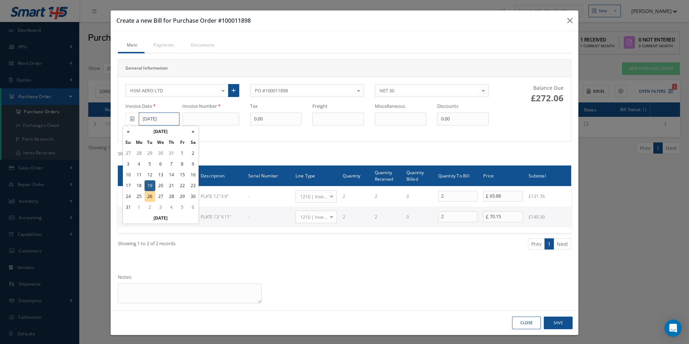
click at [159, 122] on input "[DATE]" at bounding box center [159, 118] width 41 height 13
click at [140, 186] on td "18" at bounding box center [139, 185] width 11 height 11
type input "[DATE]"
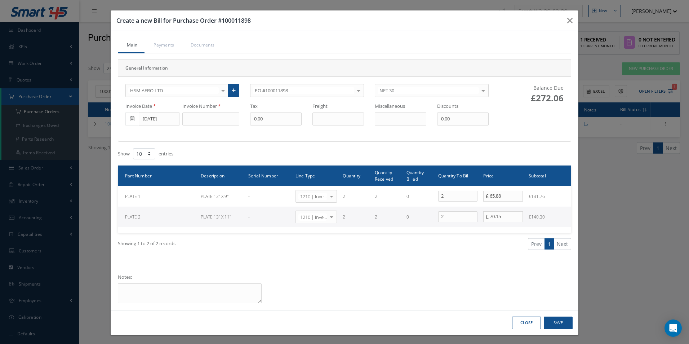
drag, startPoint x: 202, startPoint y: 127, endPoint x: 209, endPoint y: 120, distance: 10.5
click at [205, 124] on div "HSM AERO LTD 365 AEROSPACE 4 CYTE UK LTD 53 NORTH AVIATION LTD A & R AVIATION S…" at bounding box center [307, 109] width 374 height 50
click at [209, 120] on input at bounding box center [210, 118] width 57 height 13
type input "74224"
type input "54.41"
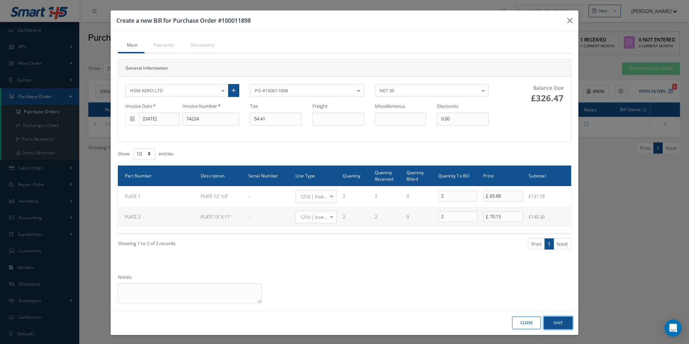
click at [558, 317] on button "Save" at bounding box center [558, 323] width 29 height 13
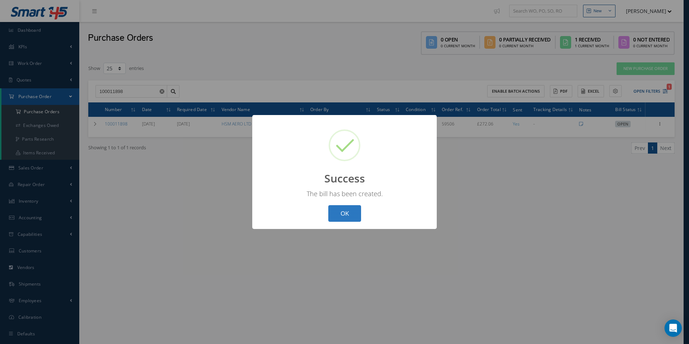
click at [344, 216] on button "OK" at bounding box center [344, 213] width 33 height 17
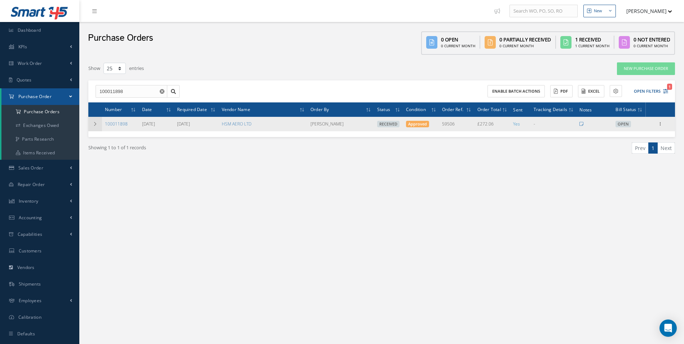
click at [97, 126] on icon at bounding box center [95, 124] width 5 height 4
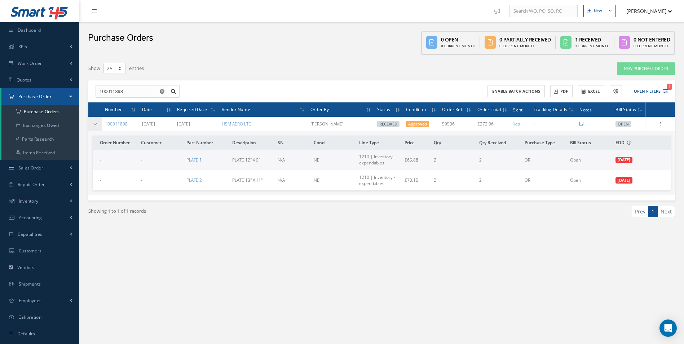
click at [96, 126] on icon at bounding box center [95, 124] width 5 height 4
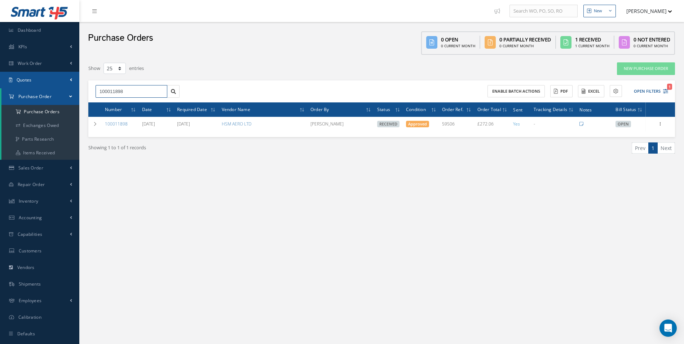
drag, startPoint x: 146, startPoint y: 92, endPoint x: 35, endPoint y: 84, distance: 111.6
click at [37, 85] on div "Smart 145 Dashboard KPIs Work Order Accounting Work Order Work Order Work Order…" at bounding box center [342, 179] width 684 height 359
type input "100011922"
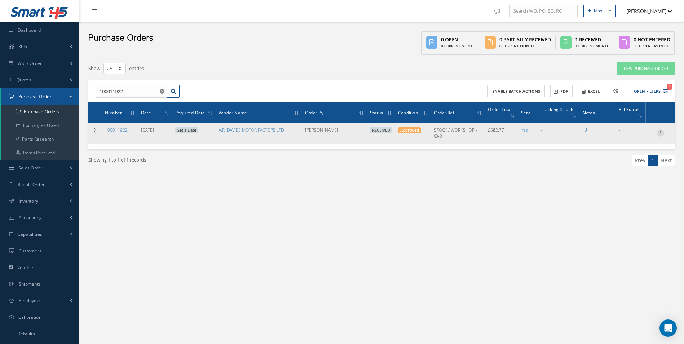
click at [659, 135] on icon at bounding box center [660, 132] width 7 height 6
click at [633, 167] on link "Create Bill" at bounding box center [627, 165] width 57 height 9
type input "97.13"
type input "0.00"
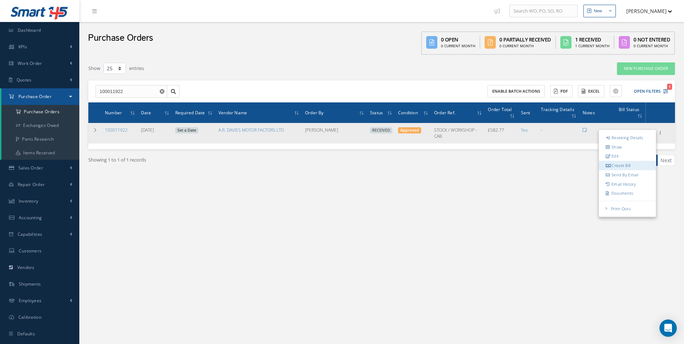
type input "0.00"
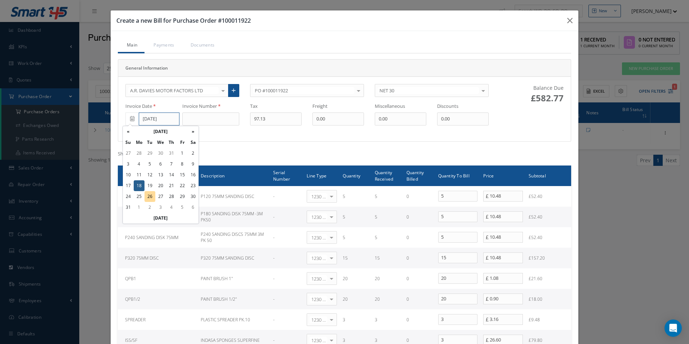
click at [165, 118] on input "[DATE]" at bounding box center [159, 118] width 41 height 13
click at [153, 184] on td "19" at bounding box center [150, 185] width 11 height 11
type input "[DATE]"
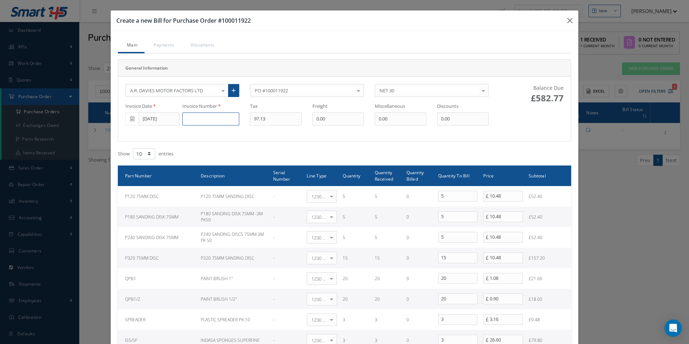
click at [197, 120] on input at bounding box center [210, 118] width 57 height 13
type input "DS506458"
type input "100.97"
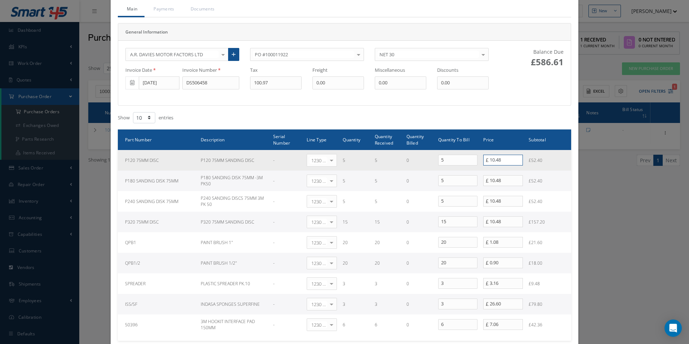
drag, startPoint x: 506, startPoint y: 157, endPoint x: 375, endPoint y: 154, distance: 131.3
click at [375, 154] on tr "P120 75MM DISC P120 75MM SANDING DISC - 1230 | Inventory - Misc. Workshop Items…" at bounding box center [344, 160] width 453 height 21
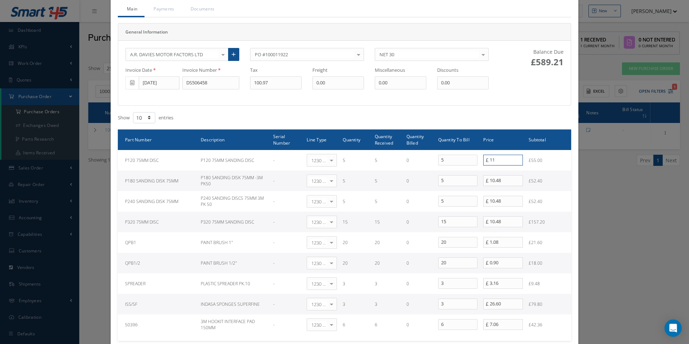
type input "11.12"
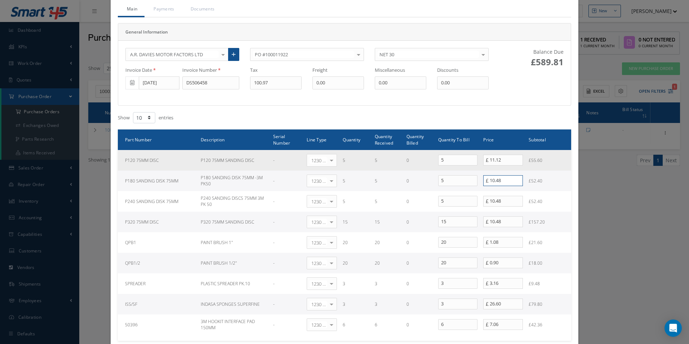
drag, startPoint x: 514, startPoint y: 181, endPoint x: 310, endPoint y: 169, distance: 204.4
click at [310, 170] on tbody "P120 75MM DISC P120 75MM SANDING DISC - 1230 | Inventory - Misc. Workshop Items…" at bounding box center [344, 242] width 453 height 185
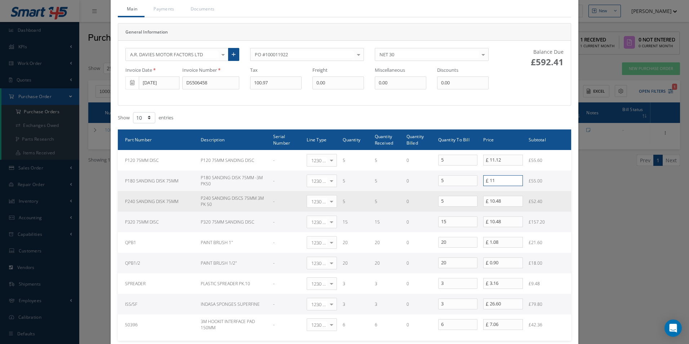
type input "11.12"
click at [499, 202] on input "10.48" at bounding box center [503, 201] width 40 height 11
drag, startPoint x: 504, startPoint y: 207, endPoint x: 464, endPoint y: 202, distance: 40.1
click at [465, 202] on tr "P240 SANDING DISK 75MM P240 SANDING DISCS 75MM 3M PK 50 - 1230 | Inventory - Mi…" at bounding box center [344, 201] width 453 height 21
drag, startPoint x: 506, startPoint y: 200, endPoint x: 420, endPoint y: 195, distance: 86.3
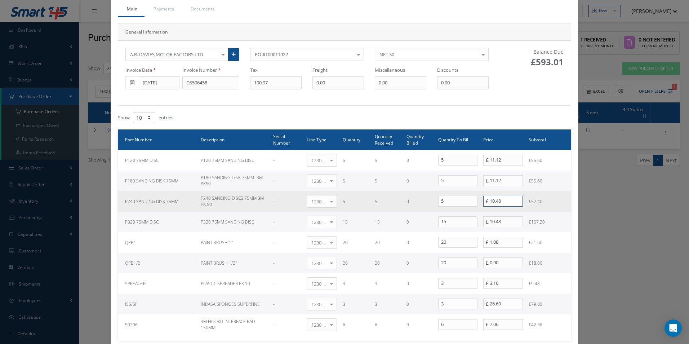
click at [421, 196] on tr "P240 SANDING DISK 75MM P240 SANDING DISCS 75MM 3M PK 50 - 1230 | Inventory - Mi…" at bounding box center [344, 201] width 453 height 21
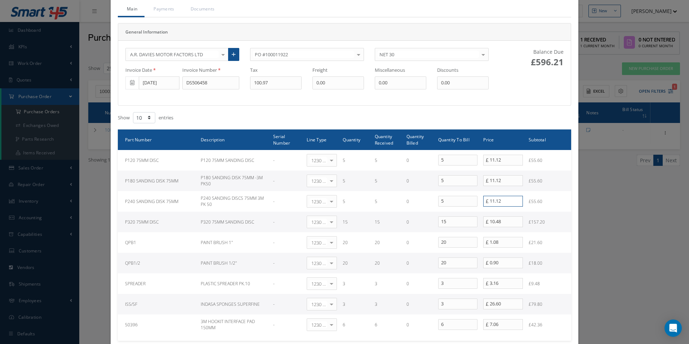
type input "11.12"
drag, startPoint x: 504, startPoint y: 218, endPoint x: 455, endPoint y: 216, distance: 49.1
click at [455, 216] on tr "P320 75MM DISC P320 75MM SANDING DISC - 1230 | Inventory - Misc. Workshop Items…" at bounding box center [344, 222] width 453 height 21
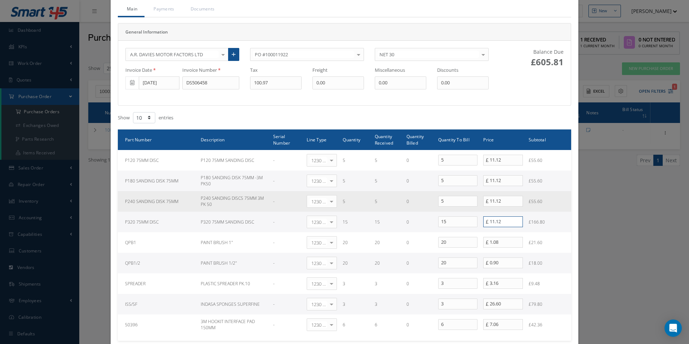
type input "11.12"
click at [554, 207] on td "£55.60" at bounding box center [548, 201] width 45 height 21
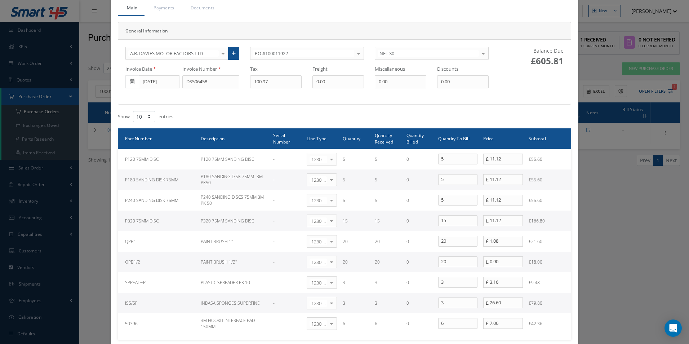
scroll to position [145, 0]
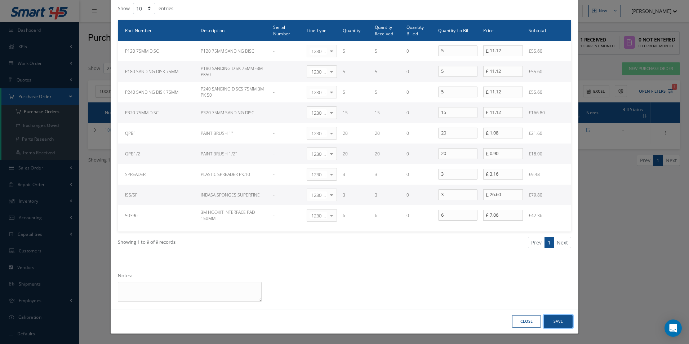
click at [562, 320] on button "Save" at bounding box center [558, 321] width 29 height 13
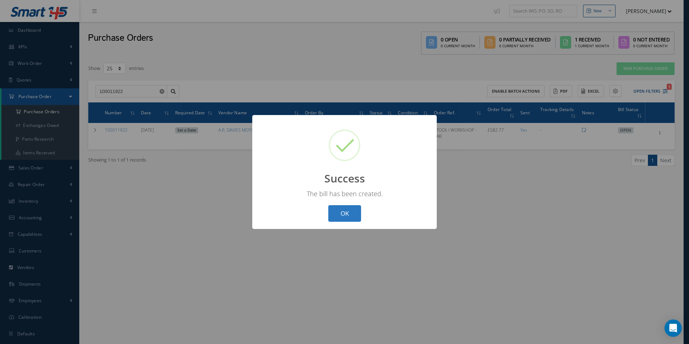
click at [340, 213] on button "OK" at bounding box center [344, 213] width 33 height 17
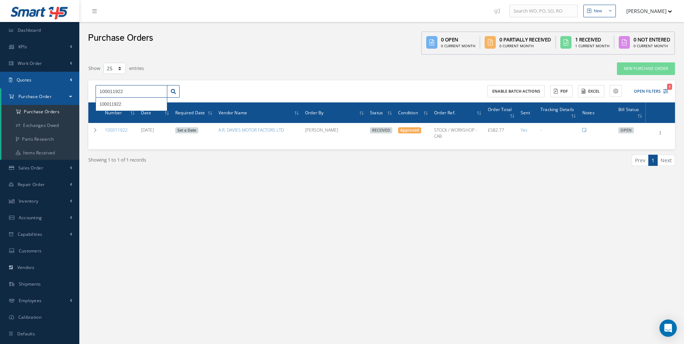
drag, startPoint x: 130, startPoint y: 85, endPoint x: 0, endPoint y: 80, distance: 129.9
click at [0, 81] on html "Smart 145 Dashboard KPIs Work Order Accounting Work Order Work Order Work Order…" at bounding box center [342, 172] width 684 height 344
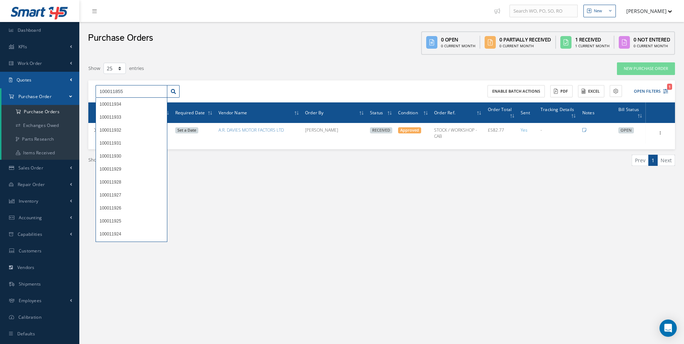
type input "100011855"
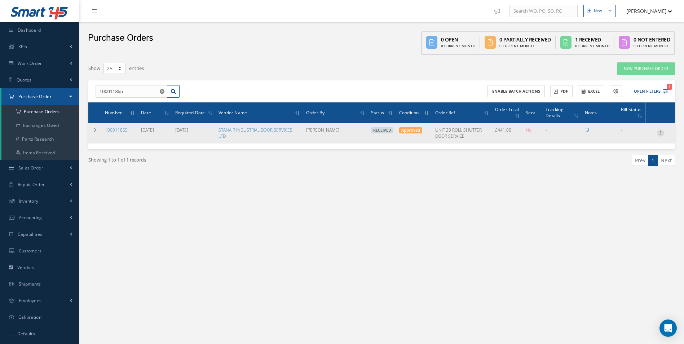
click at [658, 133] on icon at bounding box center [660, 132] width 7 height 6
click at [629, 164] on link "Create Bill" at bounding box center [627, 165] width 57 height 9
type input "73.50"
type input "0.00"
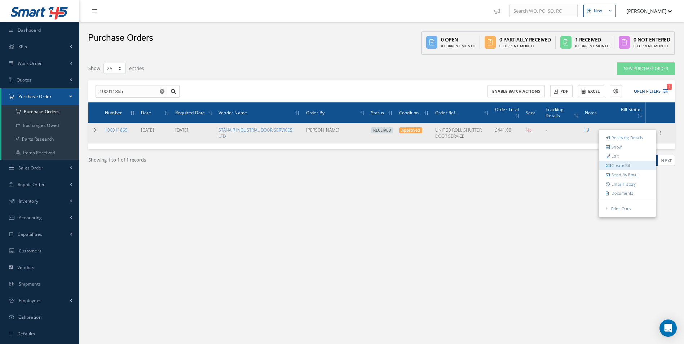
type input "0.00"
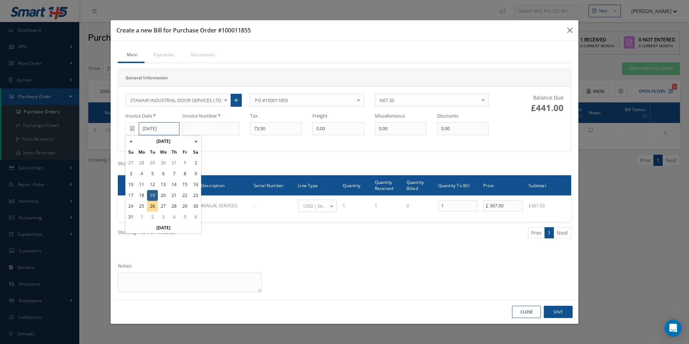
click at [161, 130] on input "[DATE]" at bounding box center [159, 128] width 41 height 13
click at [186, 186] on td "15" at bounding box center [185, 184] width 11 height 11
type input "[DATE]"
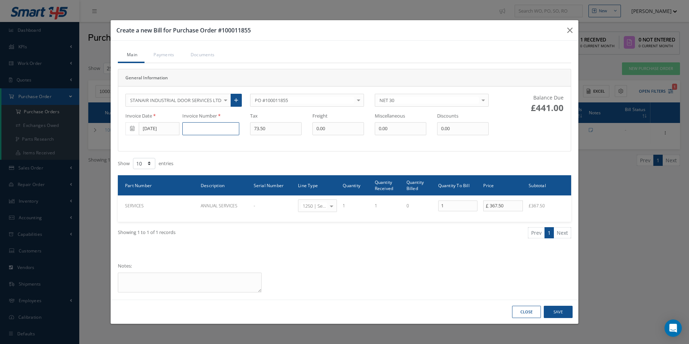
click at [204, 132] on input at bounding box center [210, 128] width 57 height 13
type input "78580"
click at [563, 310] on button "Save" at bounding box center [558, 312] width 29 height 13
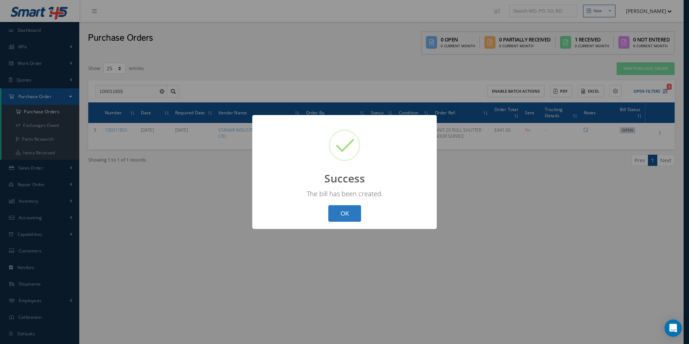
click at [357, 215] on button "OK" at bounding box center [344, 213] width 33 height 17
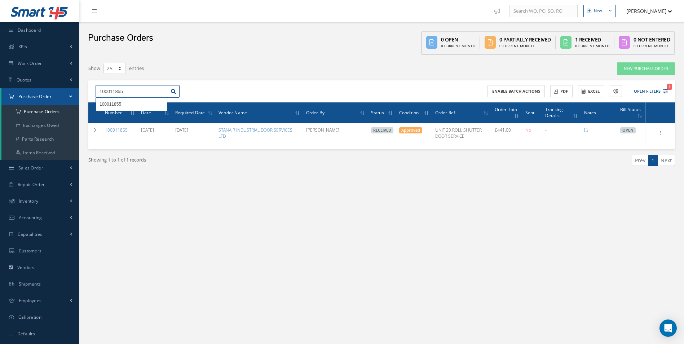
drag, startPoint x: 124, startPoint y: 91, endPoint x: 0, endPoint y: 87, distance: 124.4
click at [0, 87] on html "Smart 145 Dashboard KPIs Work Order Accounting Work Order Work Order Work Order…" at bounding box center [342, 172] width 684 height 344
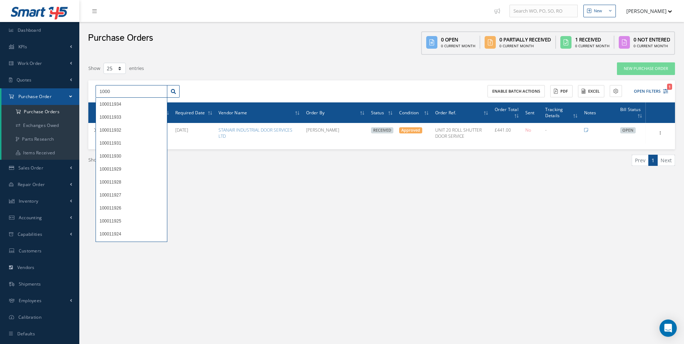
click at [126, 91] on input "1000" at bounding box center [132, 91] width 72 height 13
type input "1000"
click at [176, 87] on link at bounding box center [173, 91] width 13 height 13
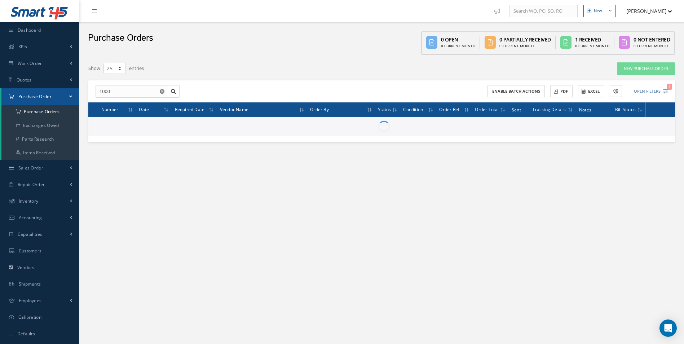
click at [160, 92] on use "Reset" at bounding box center [162, 91] width 5 height 5
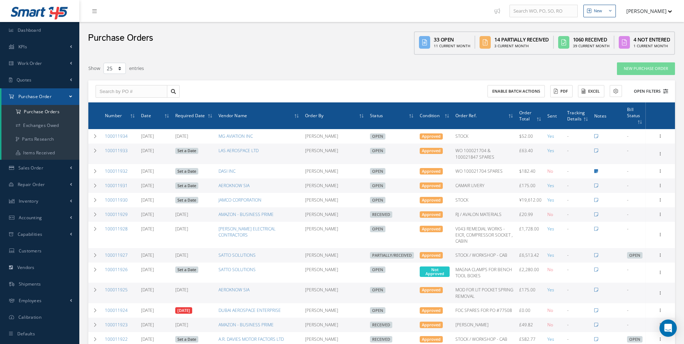
click at [651, 89] on button "Open Filters" at bounding box center [647, 91] width 41 height 12
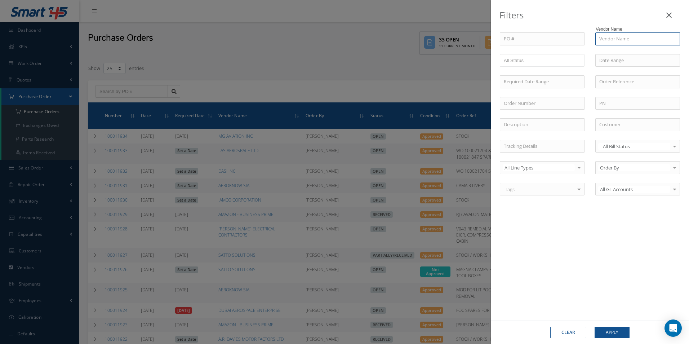
click at [621, 33] on input "text" at bounding box center [638, 38] width 85 height 13
click at [615, 51] on span "RB SEWING MACHINES" at bounding box center [623, 51] width 49 height 6
drag, startPoint x: 651, startPoint y: 38, endPoint x: 547, endPoint y: 19, distance: 105.9
click at [547, 19] on div "Filters PO # Vendor Name RB SEWING MACHINES RB SEWING MACHINES Open Partially/R…" at bounding box center [590, 172] width 198 height 344
type input "r"
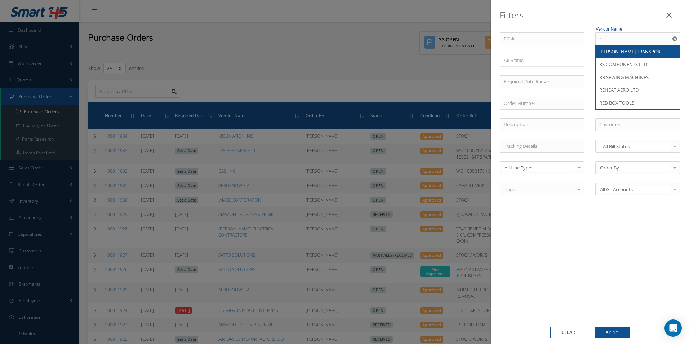
click at [645, 51] on span "[PERSON_NAME] TRANSPORT" at bounding box center [631, 51] width 64 height 6
type input "[PERSON_NAME] TRANSPORT"
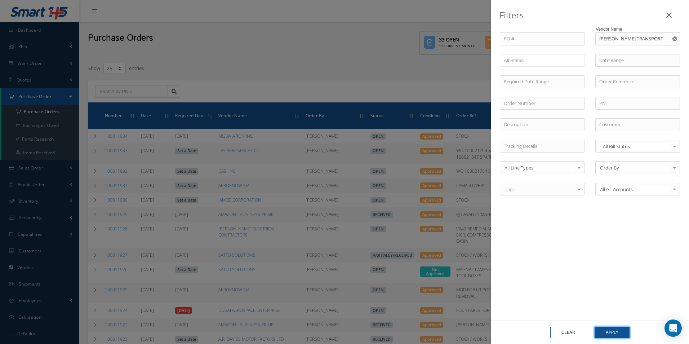
click at [616, 330] on button "Apply" at bounding box center [612, 333] width 35 height 12
